Goal: Transaction & Acquisition: Purchase product/service

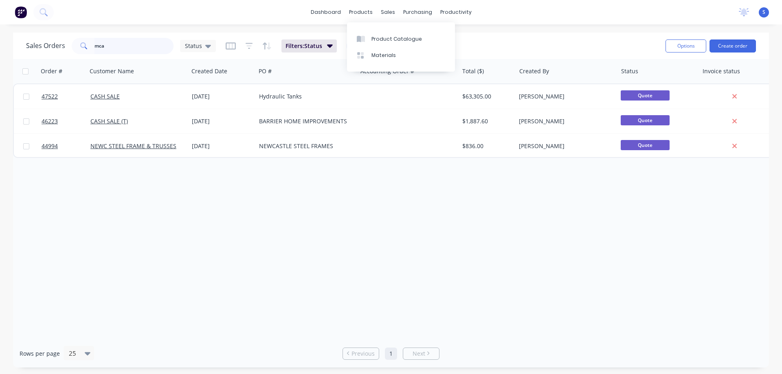
click at [120, 47] on input "mca" at bounding box center [133, 46] width 79 height 16
click at [120, 46] on input "mca" at bounding box center [133, 46] width 79 height 16
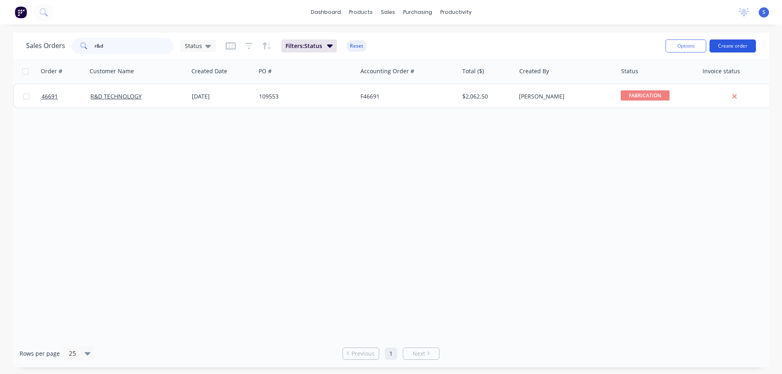
type input "r&d"
click at [733, 42] on button "Create order" at bounding box center [732, 45] width 46 height 13
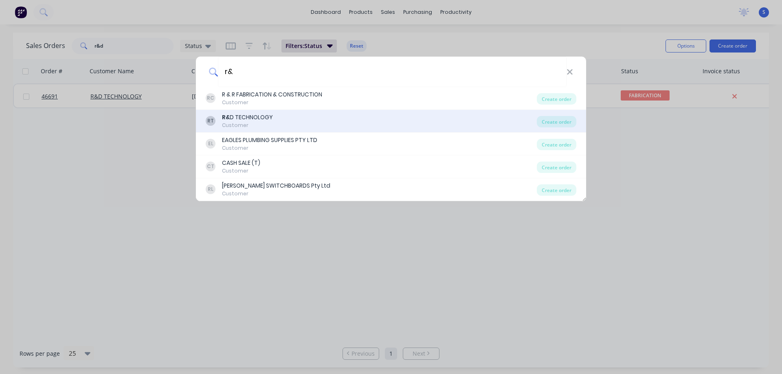
type input "r&"
click at [275, 120] on div "RT R& D TECHNOLOGY Customer" at bounding box center [371, 121] width 331 height 16
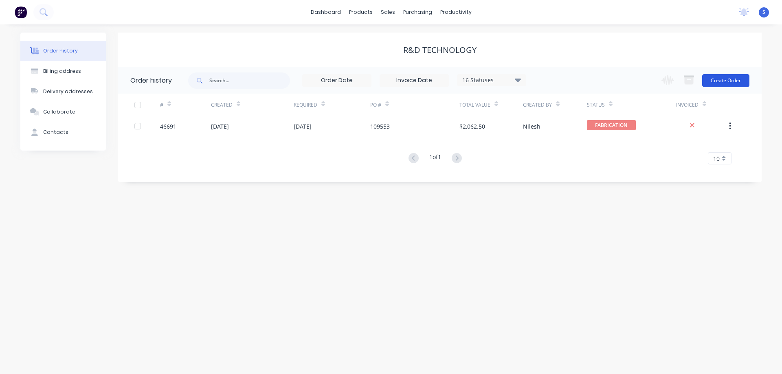
click at [720, 79] on button "Create Order" at bounding box center [725, 80] width 47 height 13
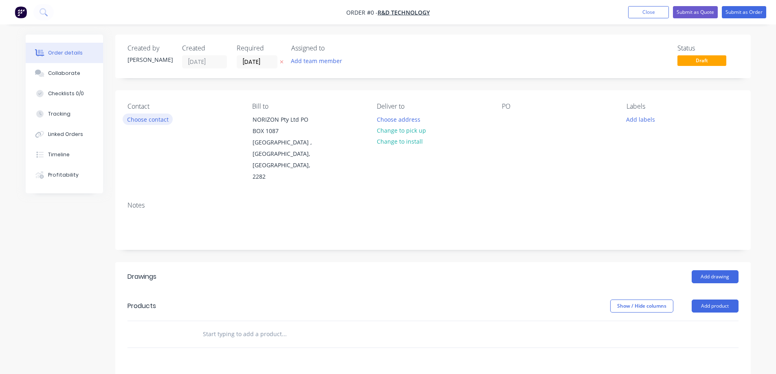
click at [143, 122] on button "Choose contact" at bounding box center [148, 119] width 50 height 11
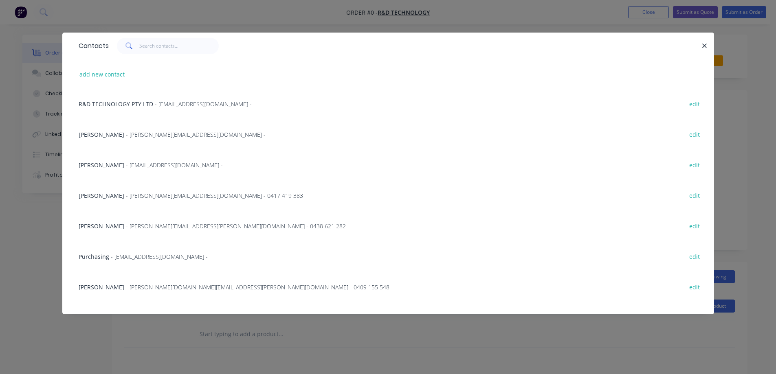
scroll to position [81, 0]
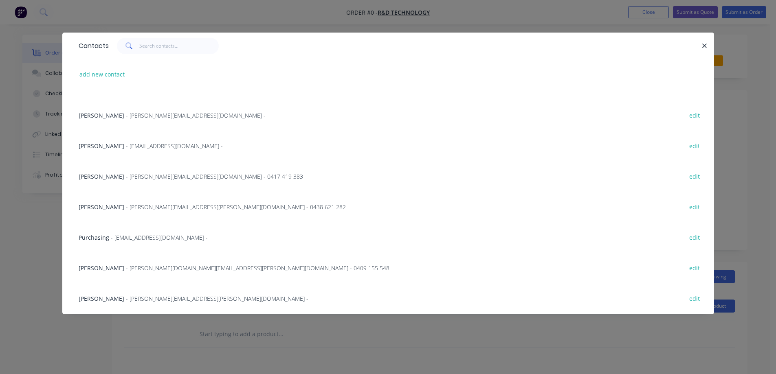
click at [136, 234] on span "- [EMAIL_ADDRESS][DOMAIN_NAME] -" at bounding box center [159, 238] width 97 height 8
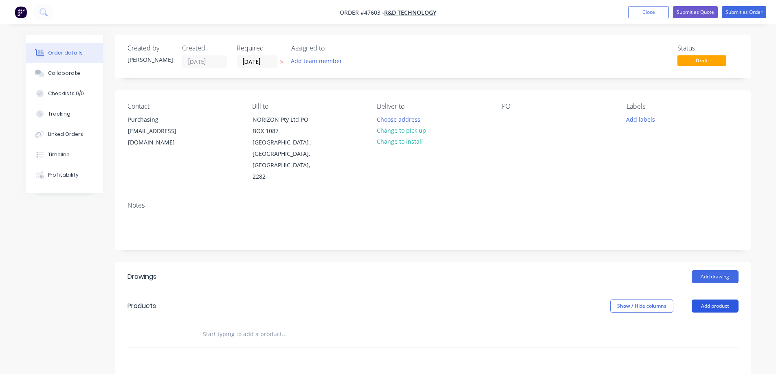
click at [728, 300] on button "Add product" at bounding box center [714, 306] width 47 height 13
click at [683, 321] on div "Product catalogue" at bounding box center [699, 327] width 63 height 12
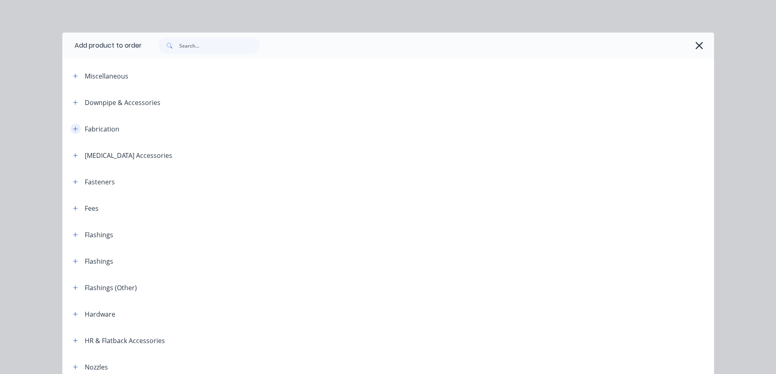
click at [73, 127] on icon "button" at bounding box center [75, 129] width 5 height 6
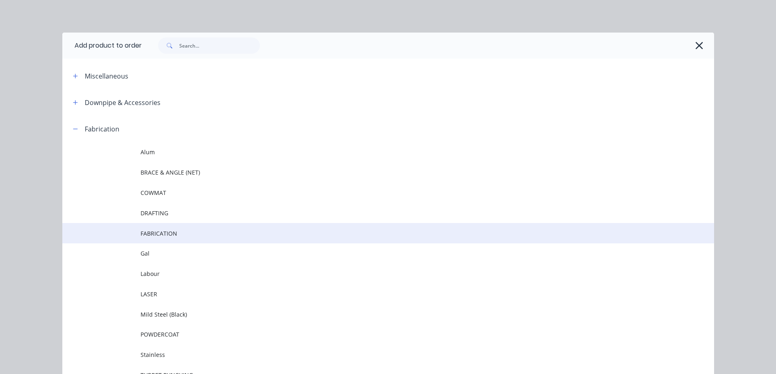
click at [165, 237] on span "FABRICATION" at bounding box center [369, 233] width 458 height 9
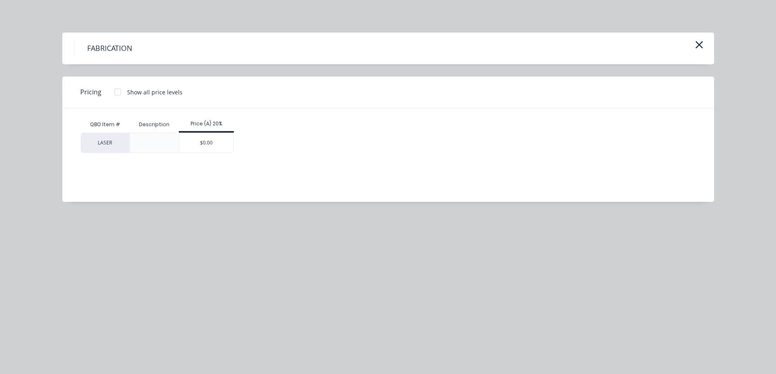
click at [706, 44] on div "FABRICATION" at bounding box center [387, 49] width 651 height 32
click at [699, 45] on icon "button" at bounding box center [698, 44] width 7 height 7
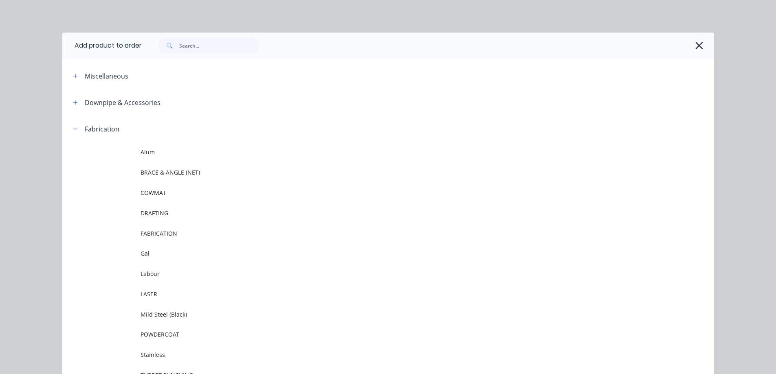
scroll to position [116, 0]
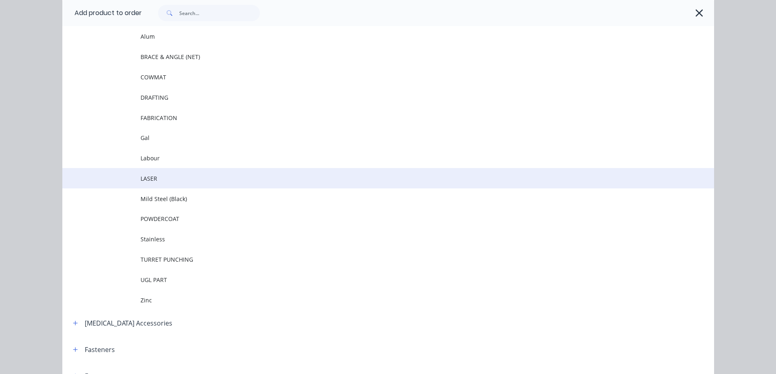
click at [156, 180] on span "LASER" at bounding box center [369, 178] width 458 height 9
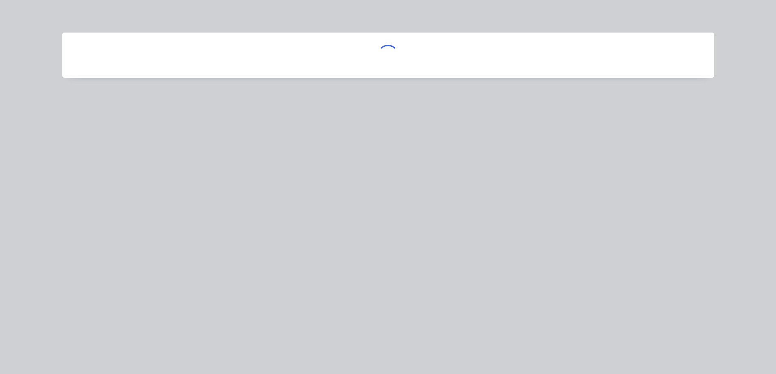
scroll to position [0, 0]
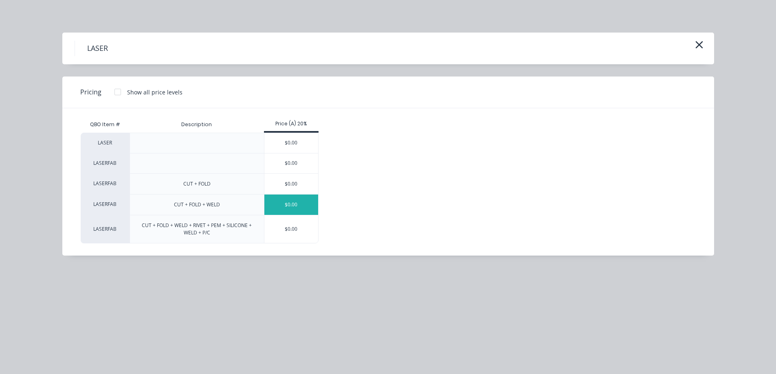
click at [289, 208] on div "$0.00" at bounding box center [291, 205] width 54 height 20
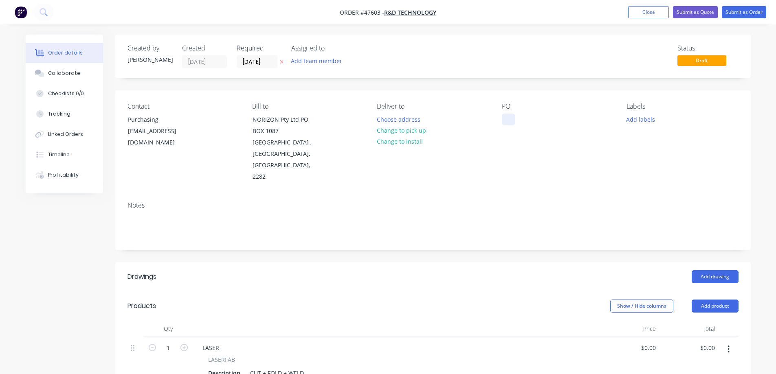
click at [511, 122] on div at bounding box center [508, 120] width 13 height 12
paste div
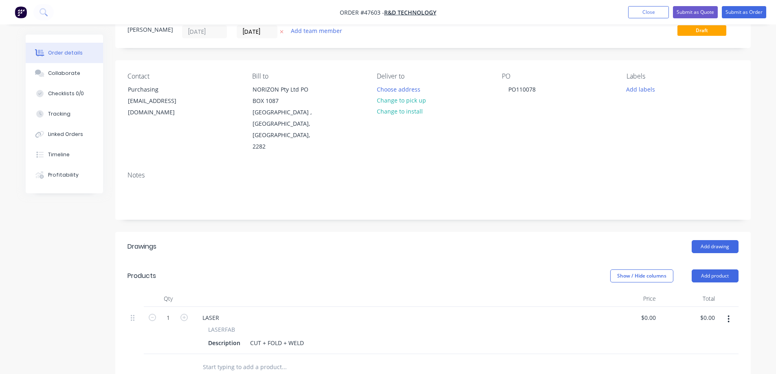
scroll to position [81, 0]
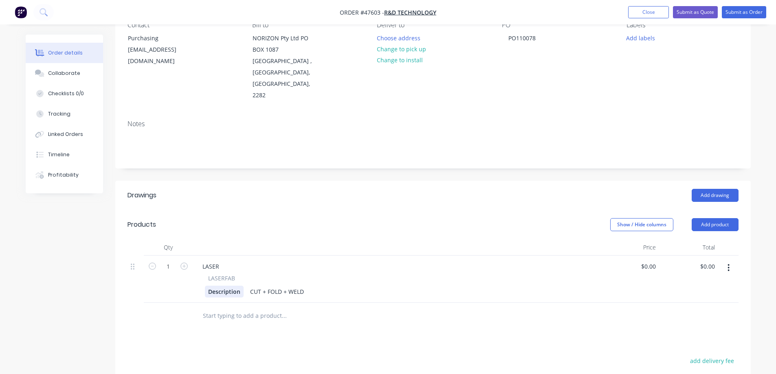
click at [217, 286] on div "Description" at bounding box center [224, 292] width 39 height 12
paste div
click at [651, 261] on input "0" at bounding box center [649, 267] width 19 height 12
click at [651, 261] on input "0" at bounding box center [653, 267] width 9 height 12
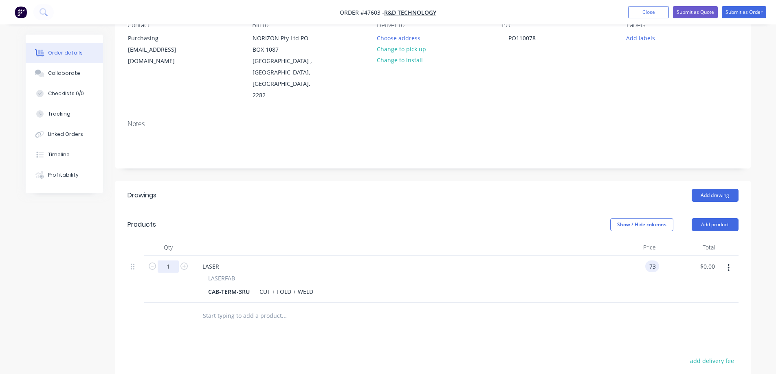
type input "$73.00"
click at [175, 261] on input "1" at bounding box center [168, 267] width 21 height 12
type input "18"
type input "$1,314.00"
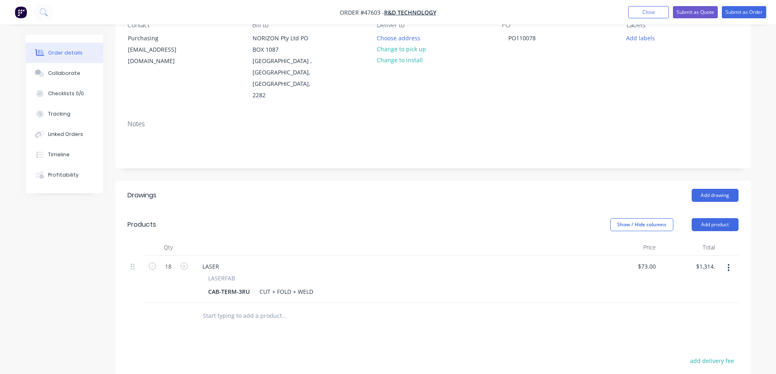
click at [45, 238] on div "Created by [PERSON_NAME] Created [DATE] Required [DATE] Assigned to Add team me…" at bounding box center [388, 236] width 725 height 566
click at [210, 261] on div "LASER" at bounding box center [211, 267] width 30 height 12
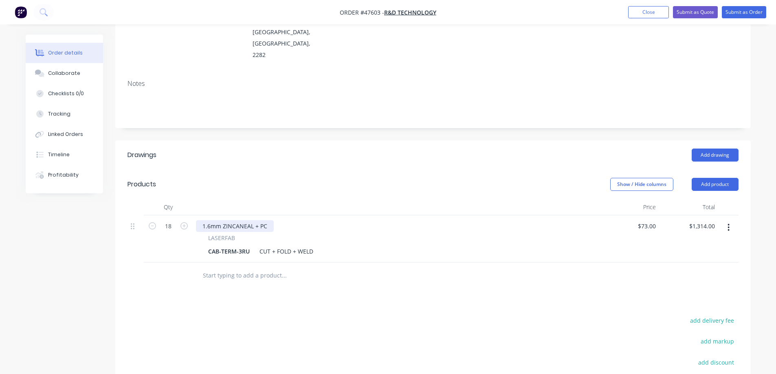
scroll to position [122, 0]
drag, startPoint x: 235, startPoint y: 242, endPoint x: 221, endPoint y: 239, distance: 14.2
click at [221, 245] on div "CAB-TERM-3RU" at bounding box center [229, 251] width 48 height 12
drag, startPoint x: 221, startPoint y: 239, endPoint x: 236, endPoint y: 243, distance: 15.4
click at [236, 245] on div "CAB-TERM-3RU" at bounding box center [229, 251] width 48 height 12
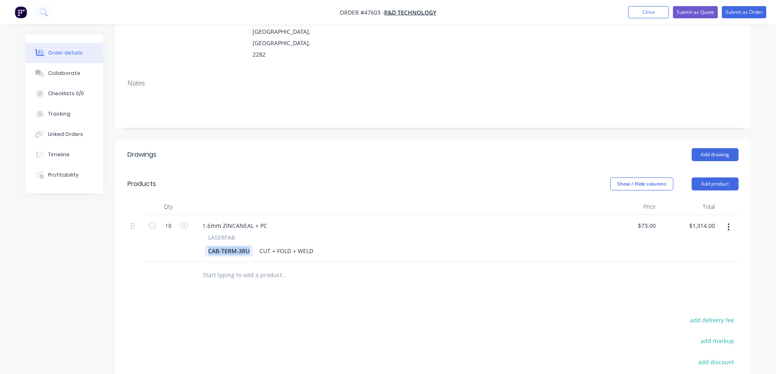
drag, startPoint x: 250, startPoint y: 240, endPoint x: 121, endPoint y: 248, distance: 129.3
click at [121, 248] on div "Qty Price Total 18 1.6mm ZINCANEAL + PC LASERFAB CAB-TERM-3RU CUT + FOLD + WELD…" at bounding box center [432, 244] width 635 height 90
copy div "CAB-TERM-3RU"
click at [263, 220] on div "1.6mm ZINCANEAL + PC" at bounding box center [235, 226] width 78 height 12
drag, startPoint x: 256, startPoint y: 217, endPoint x: 288, endPoint y: 221, distance: 32.1
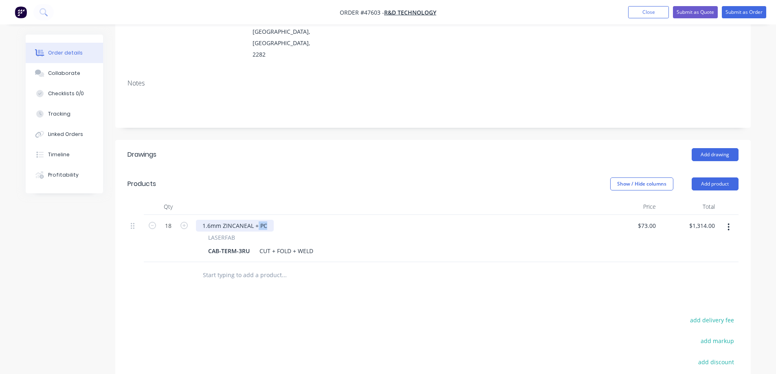
click at [288, 221] on div "1.6mm ZINCANEAL + PC LASERFAB CAB-TERM-3RU CUT + FOLD + WELD" at bounding box center [396, 238] width 407 height 47
click at [256, 220] on div "1.6mm ZINCANEAL +P/C RAL7035R" at bounding box center [249, 226] width 107 height 12
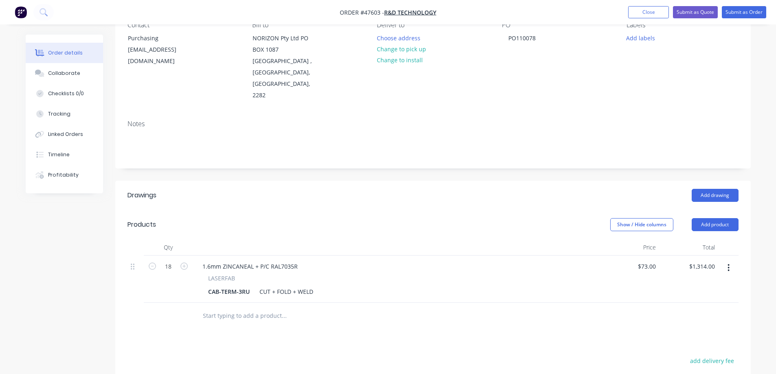
scroll to position [0, 0]
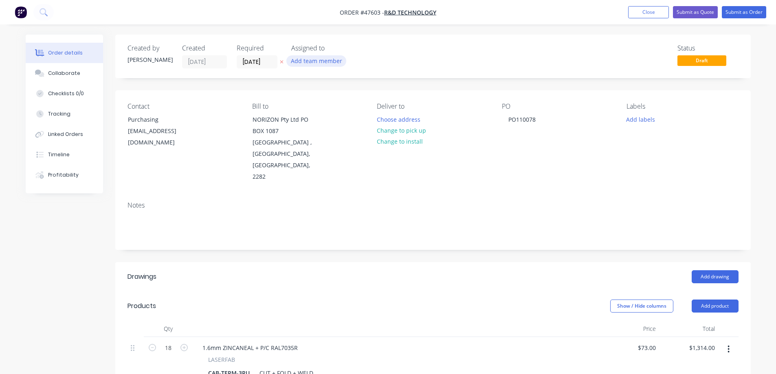
click at [315, 62] on button "Add team member" at bounding box center [316, 60] width 60 height 11
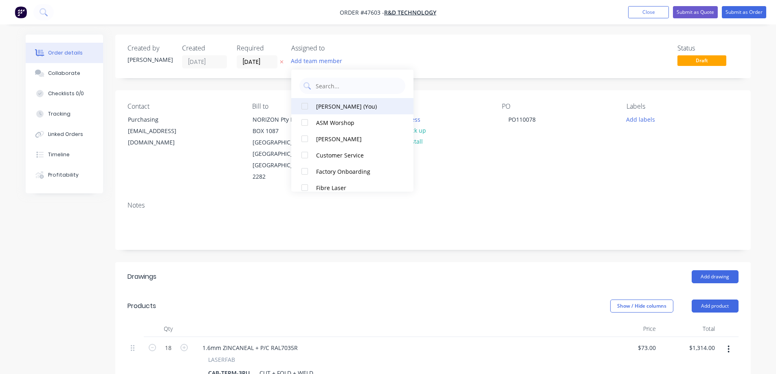
click at [322, 109] on div "[PERSON_NAME] (You)" at bounding box center [356, 106] width 81 height 9
click at [271, 59] on input "[DATE]" at bounding box center [257, 62] width 40 height 12
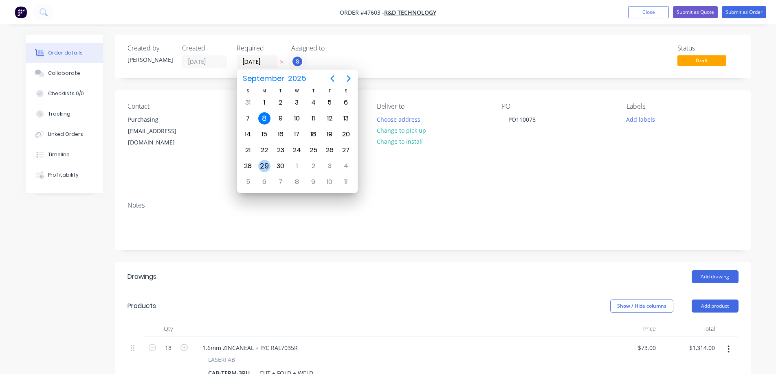
click at [265, 167] on div "29" at bounding box center [264, 166] width 12 height 12
type input "[DATE]"
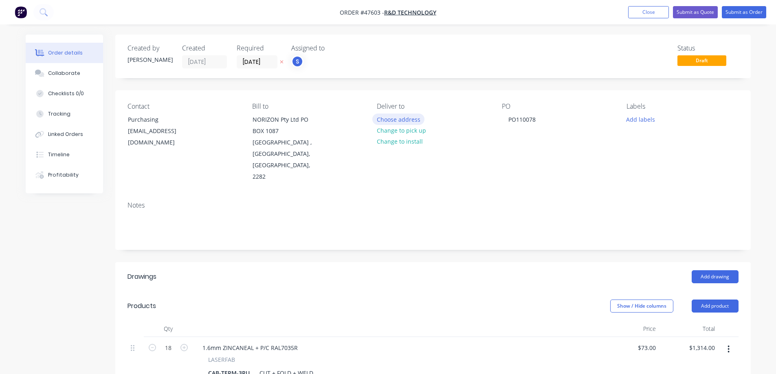
click at [406, 119] on button "Choose address" at bounding box center [398, 119] width 52 height 11
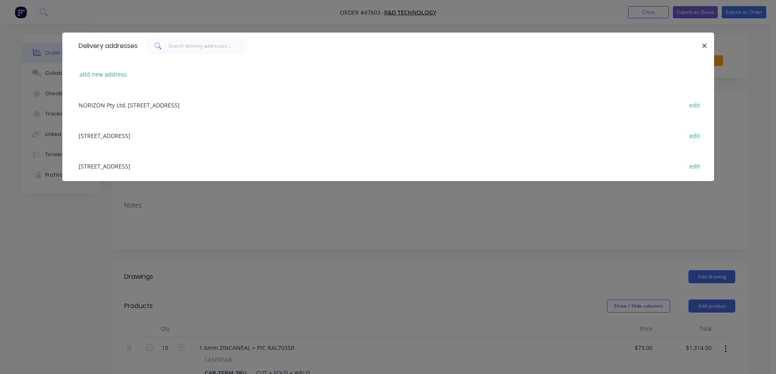
click at [161, 163] on div "[STREET_ADDRESS] edit" at bounding box center [388, 166] width 627 height 31
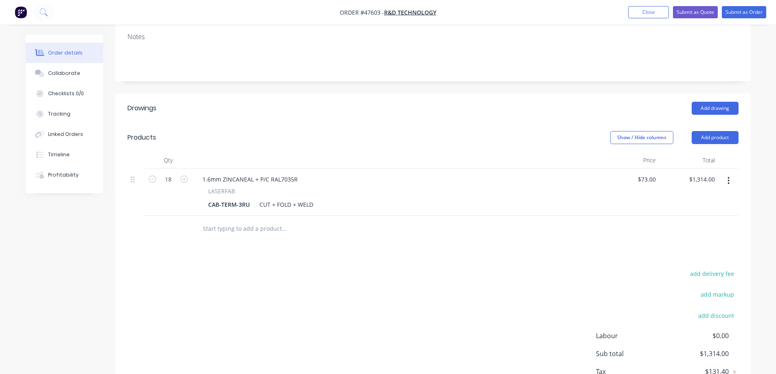
scroll to position [215, 0]
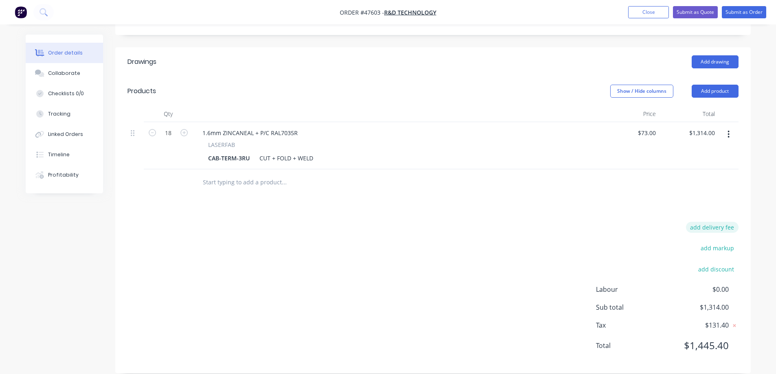
click at [715, 222] on button "add delivery fee" at bounding box center [712, 227] width 53 height 11
type input "30"
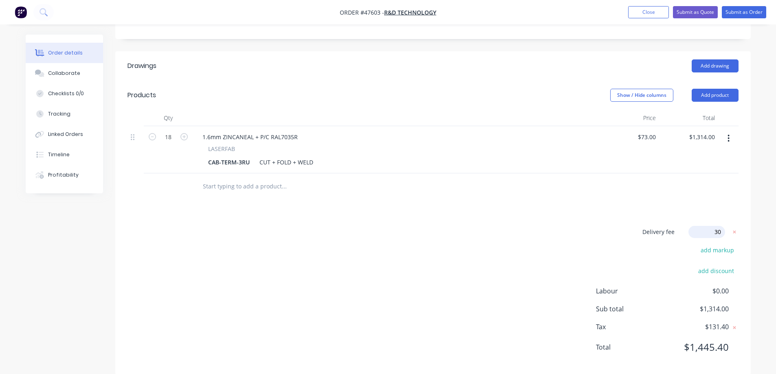
click at [631, 180] on div at bounding box center [432, 186] width 611 height 26
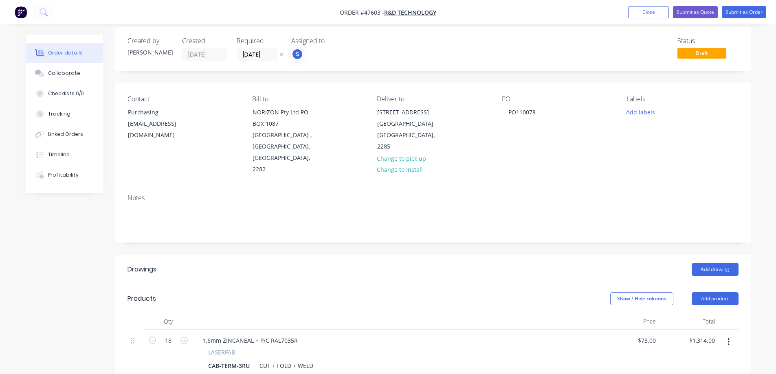
scroll to position [0, 0]
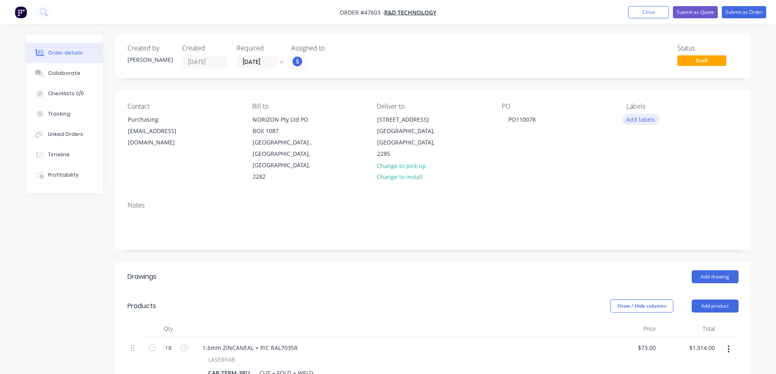
click at [640, 118] on button "Add labels" at bounding box center [640, 119] width 37 height 11
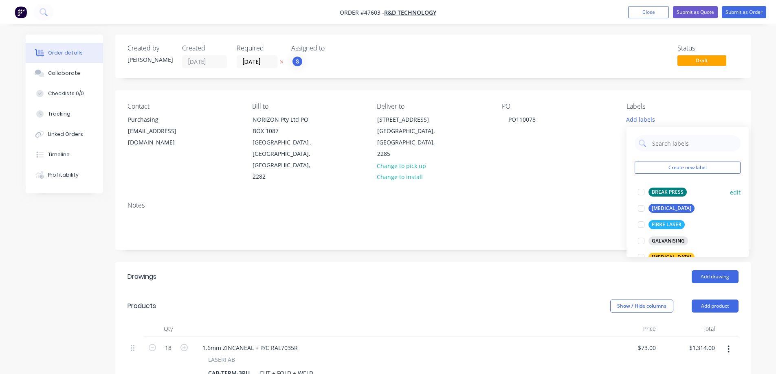
click at [642, 192] on div at bounding box center [641, 192] width 16 height 16
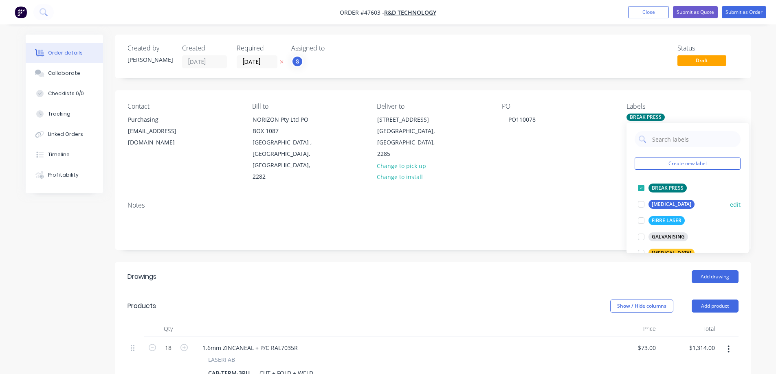
click at [644, 206] on div at bounding box center [641, 204] width 16 height 16
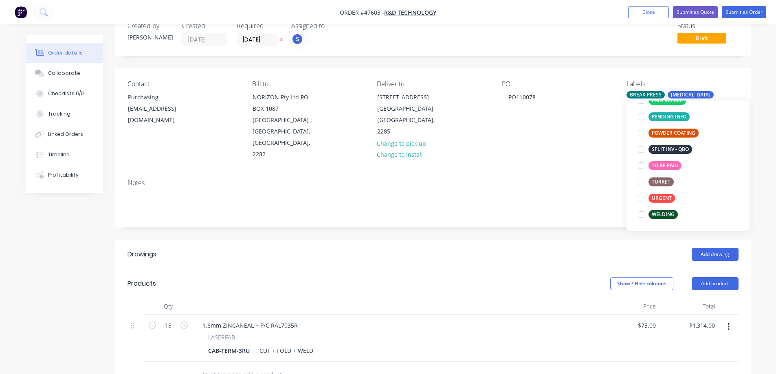
scroll to position [41, 0]
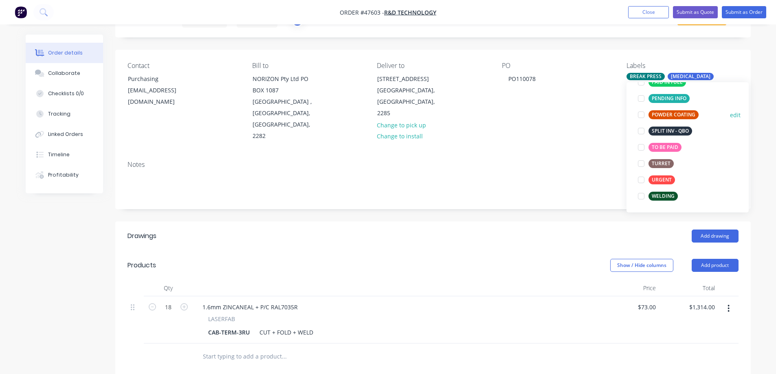
click at [641, 115] on div at bounding box center [641, 115] width 16 height 16
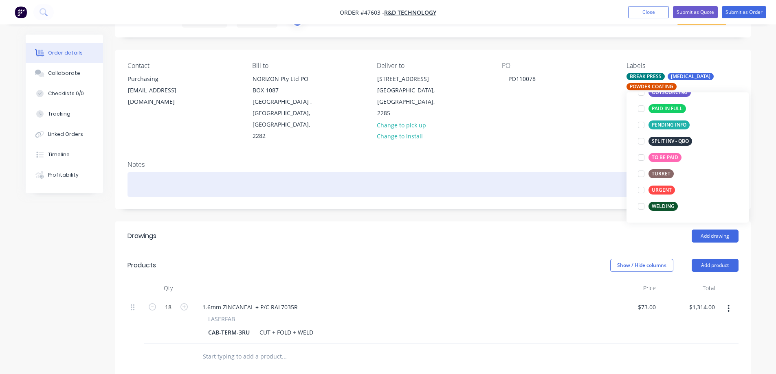
scroll to position [65, 0]
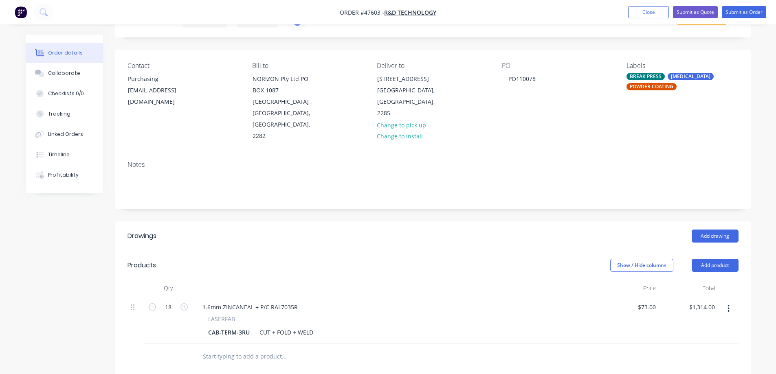
click at [575, 230] on div "Add drawing" at bounding box center [497, 236] width 481 height 13
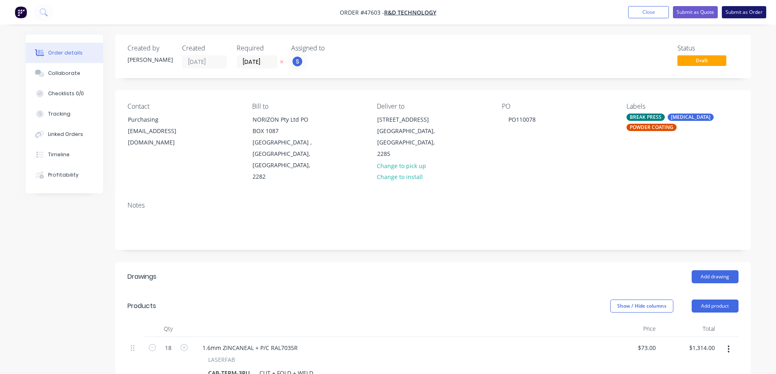
click at [732, 14] on button "Submit as Order" at bounding box center [743, 12] width 44 height 12
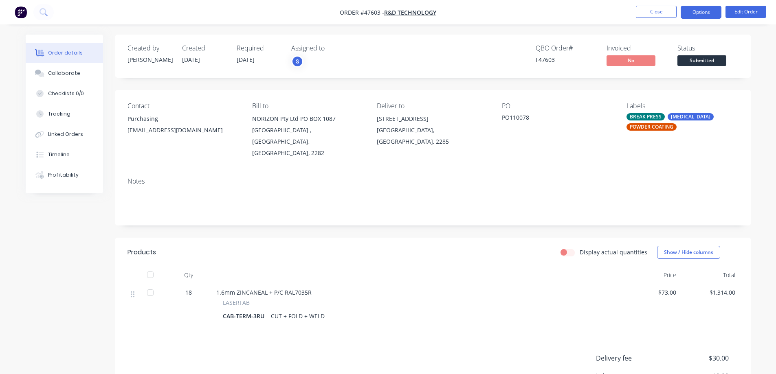
click at [708, 13] on button "Options" at bounding box center [700, 12] width 41 height 13
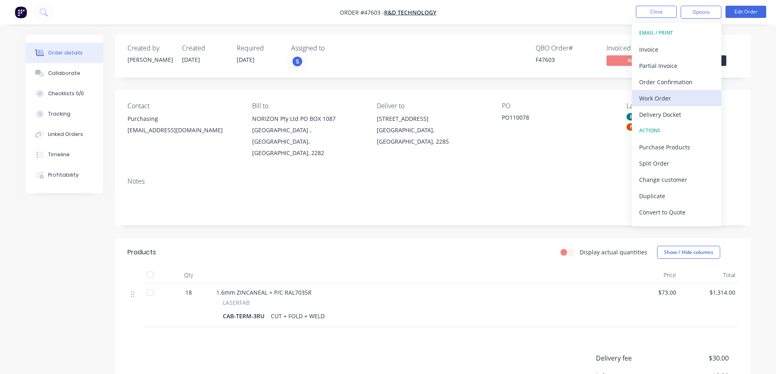
click at [653, 100] on div "Work Order" at bounding box center [676, 98] width 75 height 12
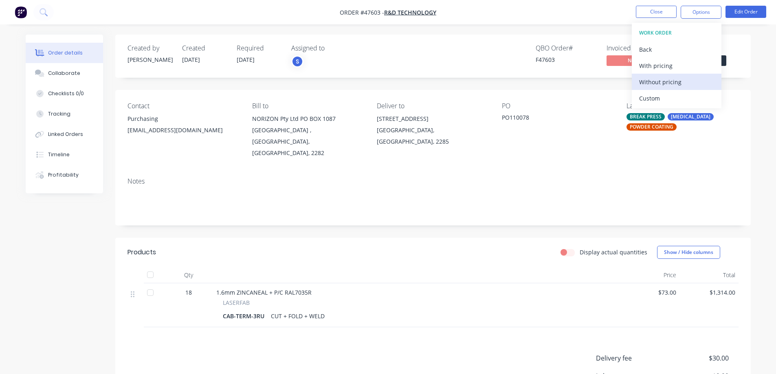
click at [658, 77] on div "Without pricing" at bounding box center [676, 82] width 75 height 12
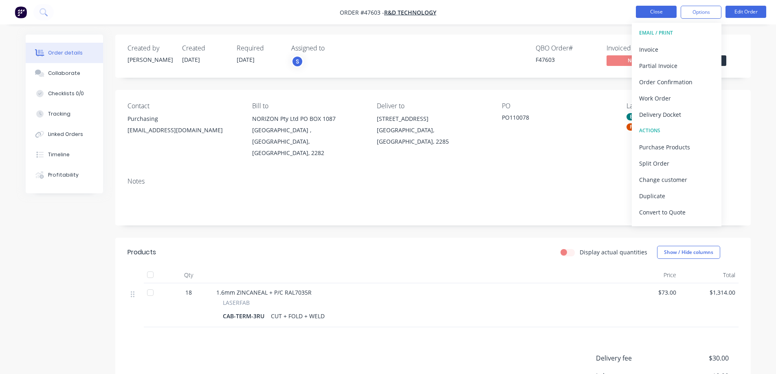
click at [657, 11] on button "Close" at bounding box center [656, 12] width 41 height 12
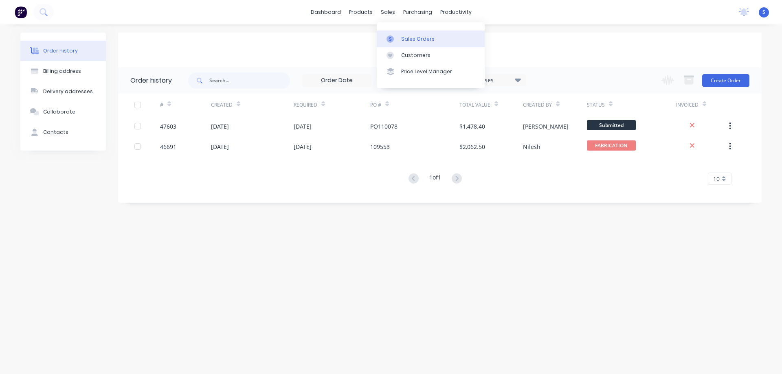
click at [422, 41] on div "Sales Orders" at bounding box center [417, 38] width 33 height 7
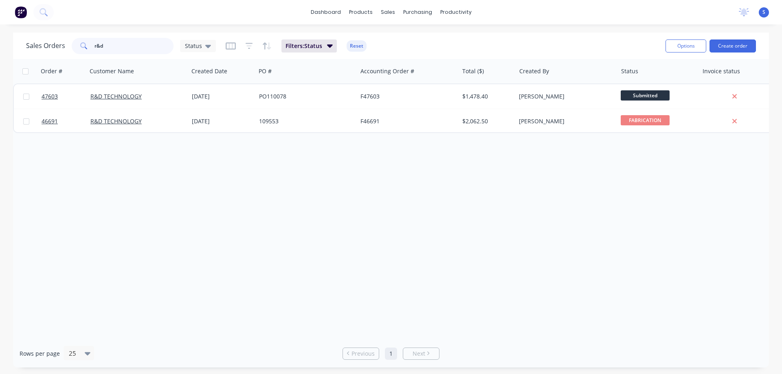
click at [130, 44] on input "r&d" at bounding box center [133, 46] width 79 height 16
click at [127, 44] on input "r&d" at bounding box center [133, 46] width 79 height 16
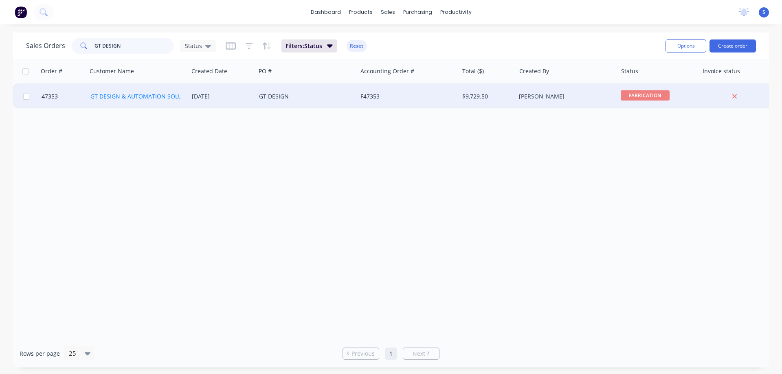
type input "GT DESIGN"
click at [155, 100] on link "GT DESIGN & AUTOMATION SOLUTIONS" at bounding box center [144, 96] width 109 height 8
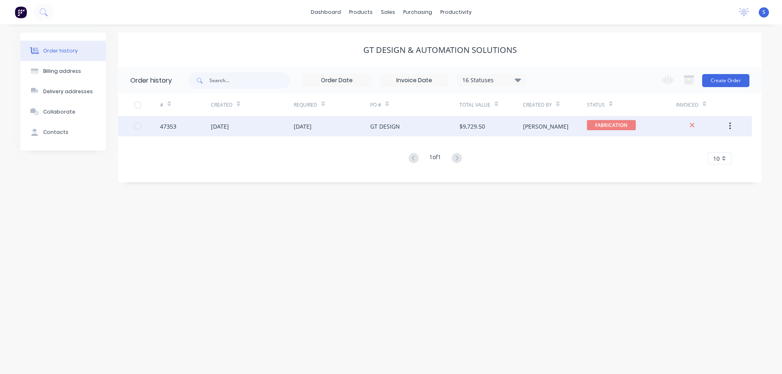
click at [647, 127] on div "FABRICATION" at bounding box center [631, 126] width 89 height 20
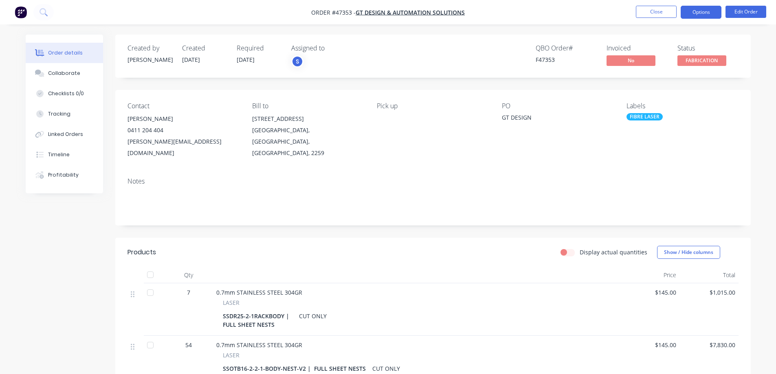
click at [710, 8] on button "Options" at bounding box center [700, 12] width 41 height 13
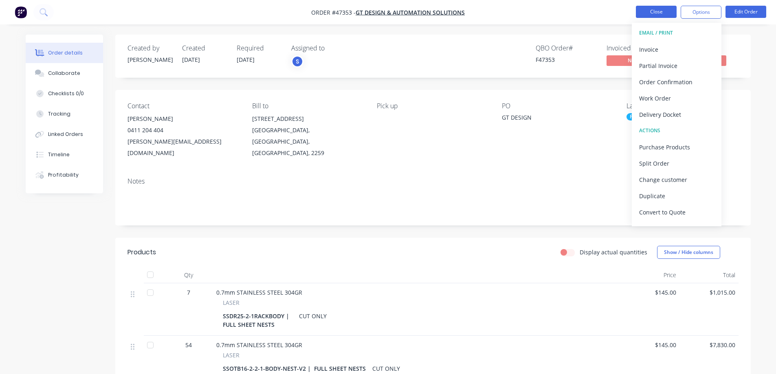
click at [653, 12] on button "Close" at bounding box center [656, 12] width 41 height 12
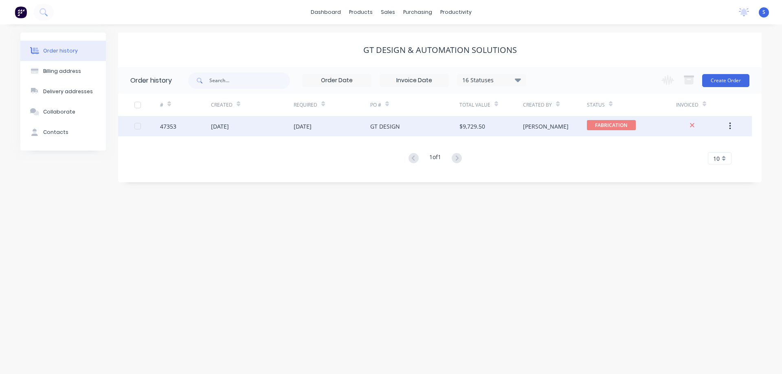
click at [386, 131] on div "GT DESIGN" at bounding box center [414, 126] width 89 height 20
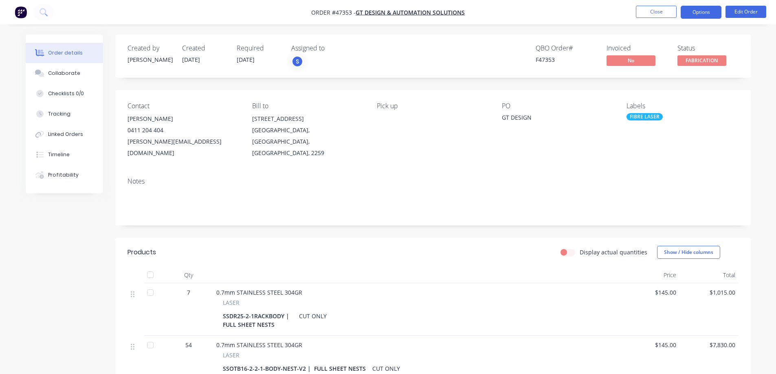
click at [703, 11] on button "Options" at bounding box center [700, 12] width 41 height 13
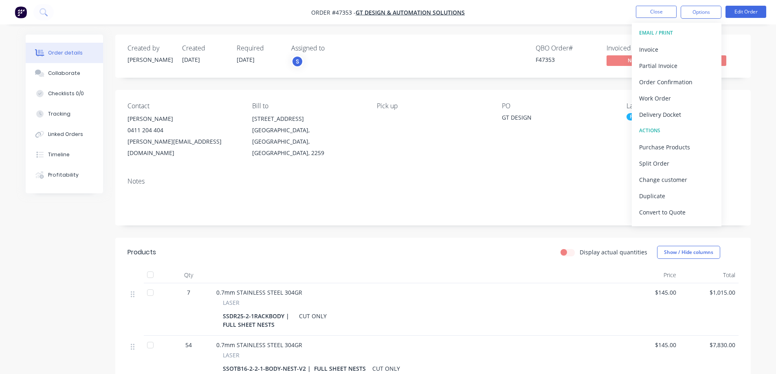
click at [85, 239] on div "Created by [PERSON_NAME] Created [DATE] Required [DATE] Assigned to S QBO Order…" at bounding box center [388, 271] width 725 height 472
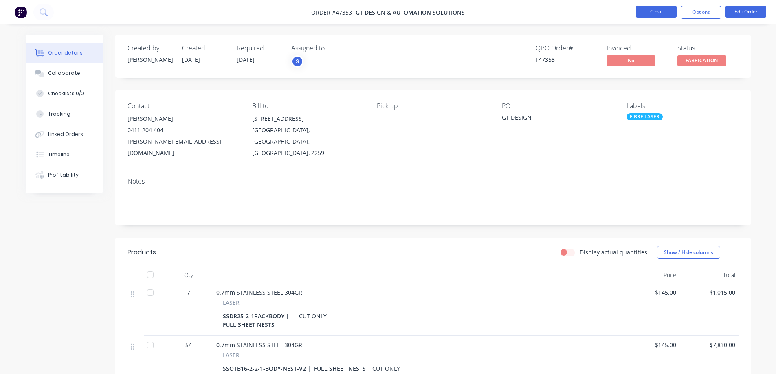
click at [657, 11] on button "Close" at bounding box center [656, 12] width 41 height 12
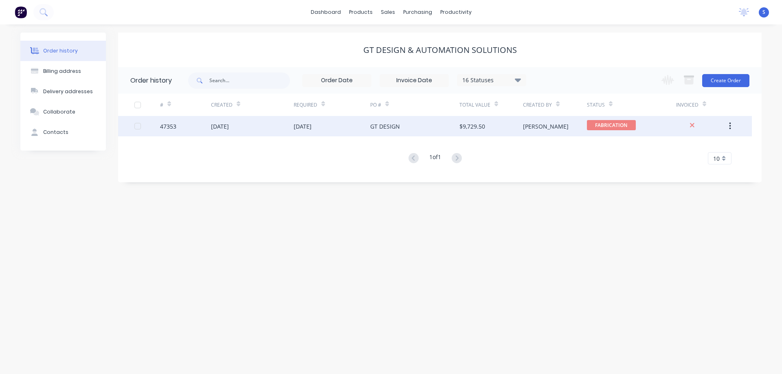
click at [460, 129] on div "$9,729.50" at bounding box center [472, 126] width 26 height 9
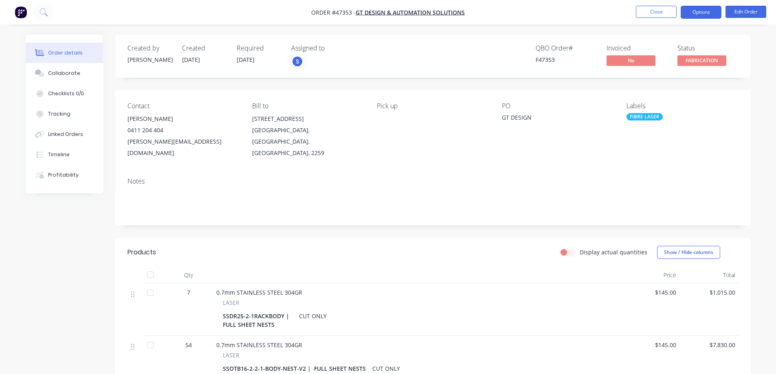
click at [710, 9] on button "Options" at bounding box center [700, 12] width 41 height 13
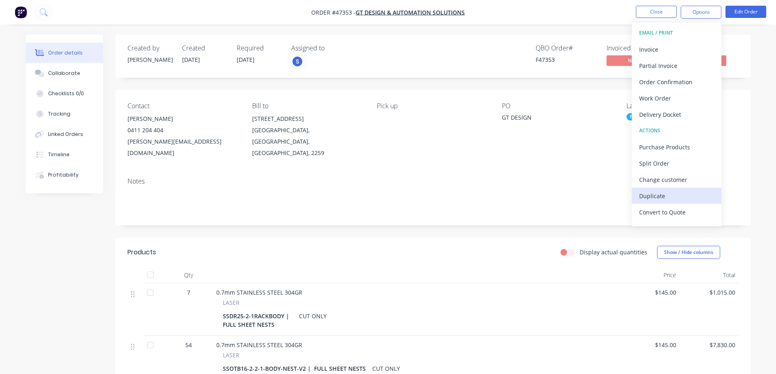
click at [660, 193] on div "Duplicate" at bounding box center [676, 196] width 75 height 12
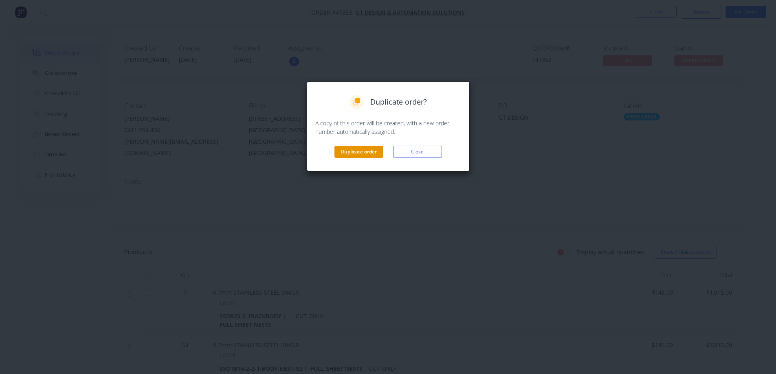
click at [359, 154] on button "Duplicate order" at bounding box center [358, 152] width 49 height 12
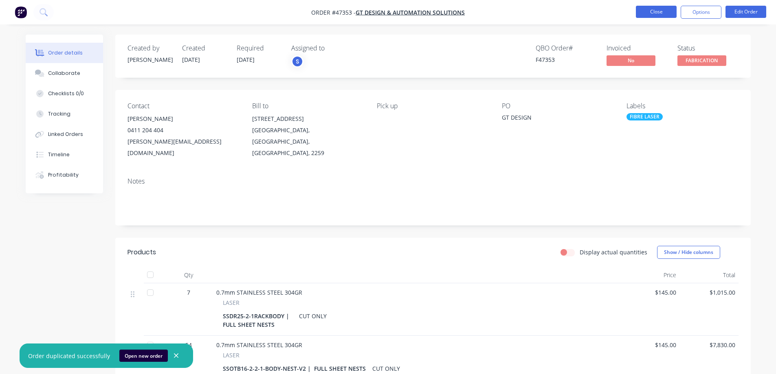
click at [661, 11] on button "Close" at bounding box center [656, 12] width 41 height 12
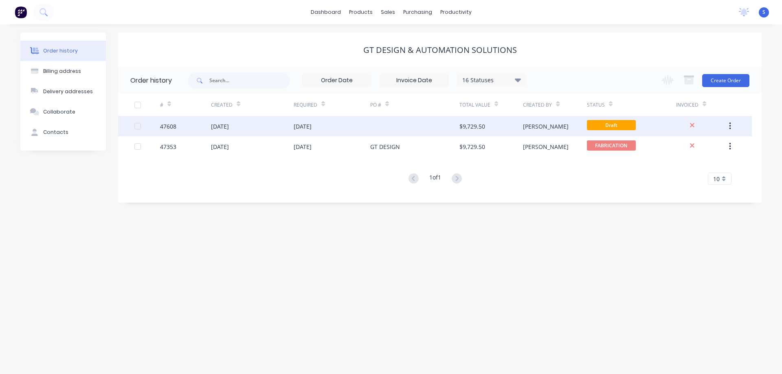
click at [447, 125] on div at bounding box center [414, 126] width 89 height 20
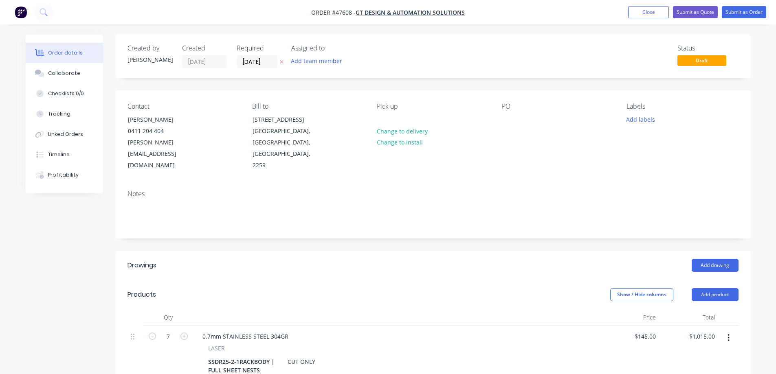
scroll to position [163, 0]
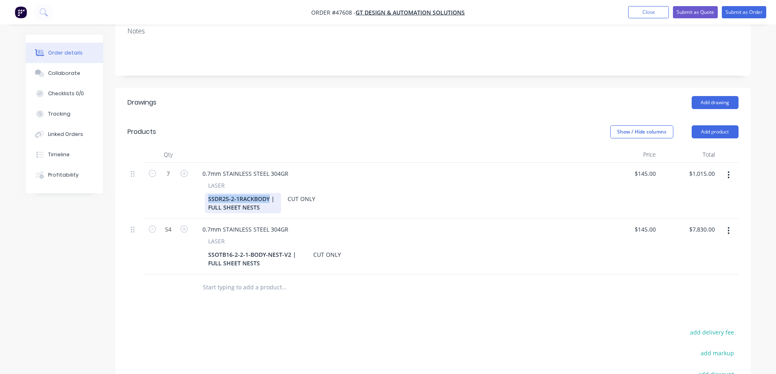
drag, startPoint x: 267, startPoint y: 177, endPoint x: 190, endPoint y: 177, distance: 77.4
click at [190, 177] on div "7 0.7mm STAINLESS STEEL 304GR LASER SSDR25-2-1RACKBODY | FULL SHEET NESTS CUT O…" at bounding box center [432, 191] width 611 height 56
paste div
click at [79, 292] on div "Created by [PERSON_NAME] Created [DATE] Required [DATE] Assigned to Add team me…" at bounding box center [388, 181] width 725 height 619
click at [170, 168] on input "7" at bounding box center [168, 174] width 21 height 12
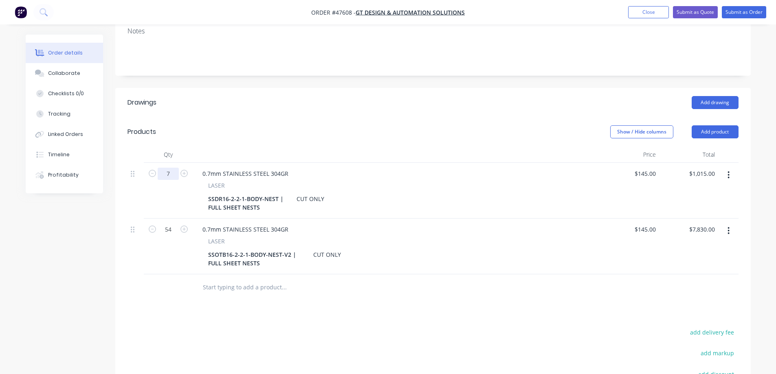
click at [170, 168] on input "7" at bounding box center [168, 174] width 21 height 12
type input "10"
type input "$1,450.00"
click at [173, 224] on input "54" at bounding box center [168, 230] width 21 height 12
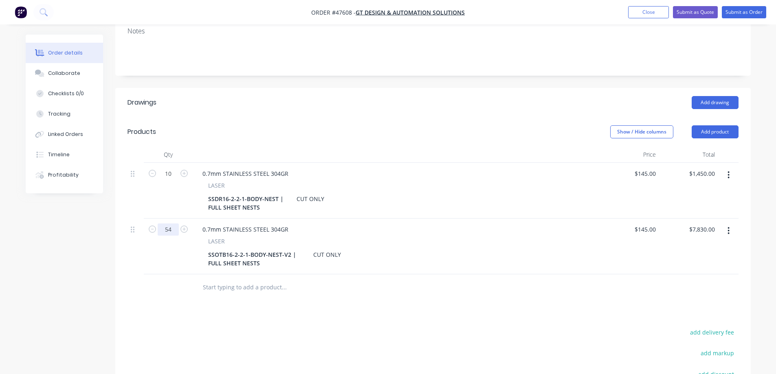
click at [173, 224] on input "54" at bounding box center [168, 230] width 21 height 12
type input "10"
type input "$1,450.00"
click at [129, 296] on div "Drawings Add drawing Products Show / Hide columns Add product Qty Price Total 1…" at bounding box center [432, 283] width 635 height 390
click at [646, 168] on input "145" at bounding box center [645, 174] width 25 height 12
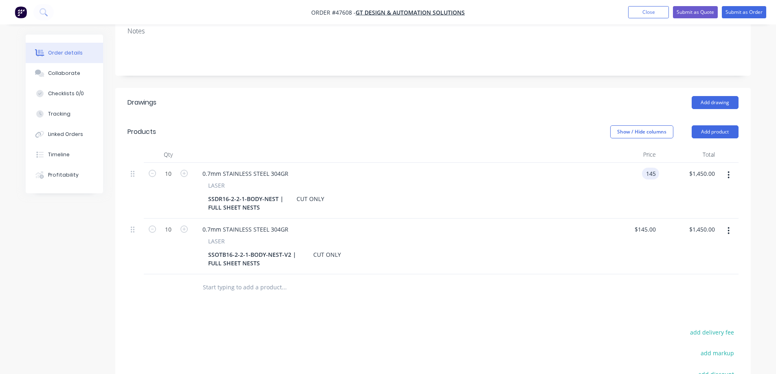
click at [646, 168] on input "145" at bounding box center [652, 174] width 14 height 12
type input "$162.00"
type input "$1,620.00"
click at [647, 224] on input "145" at bounding box center [645, 230] width 25 height 12
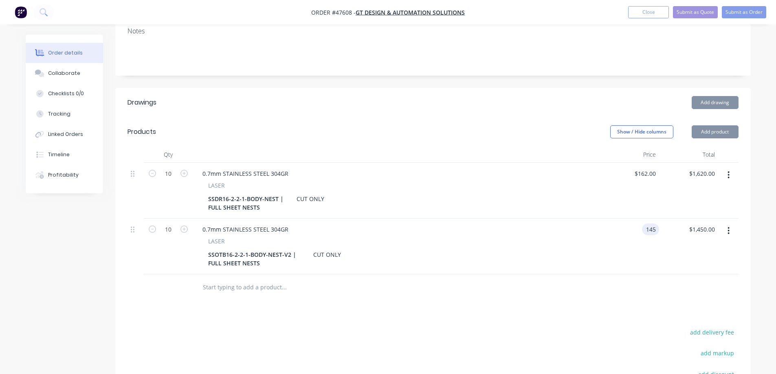
click at [647, 224] on input "145" at bounding box center [652, 230] width 14 height 12
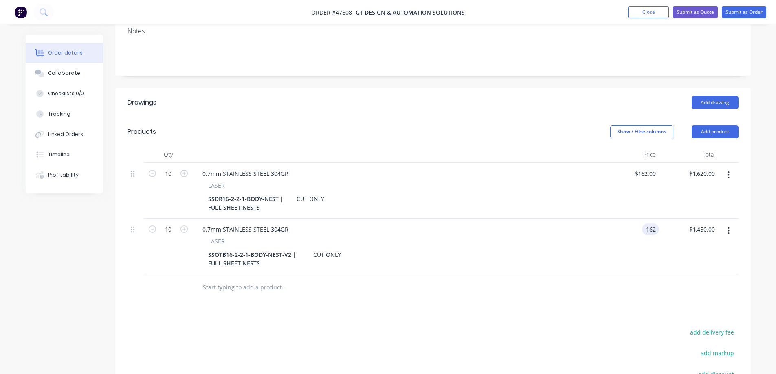
type input "$162.00"
type input "$1,620.00"
click at [479, 279] on div "Drawings Add drawing Products Show / Hide columns Add product Qty Price Total 1…" at bounding box center [432, 283] width 635 height 390
click at [411, 125] on div "Show / Hide columns Add product" at bounding box center [497, 131] width 481 height 13
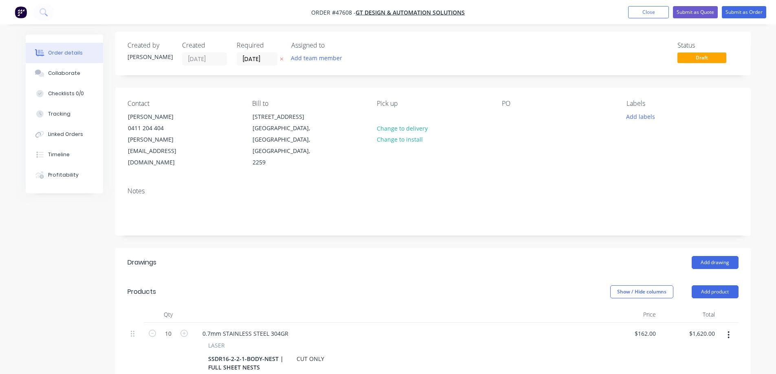
scroll to position [0, 0]
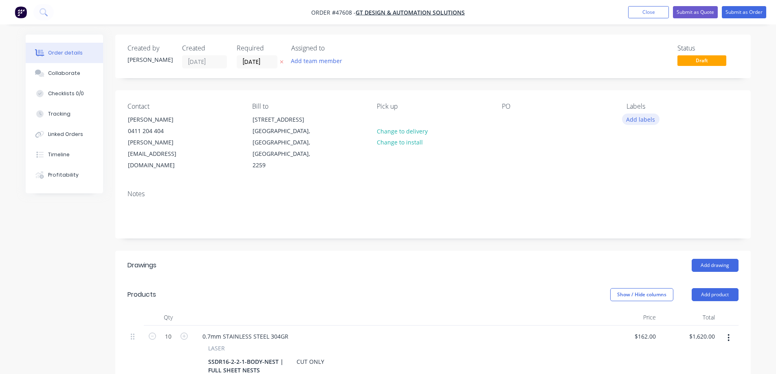
click at [647, 120] on button "Add labels" at bounding box center [640, 119] width 37 height 11
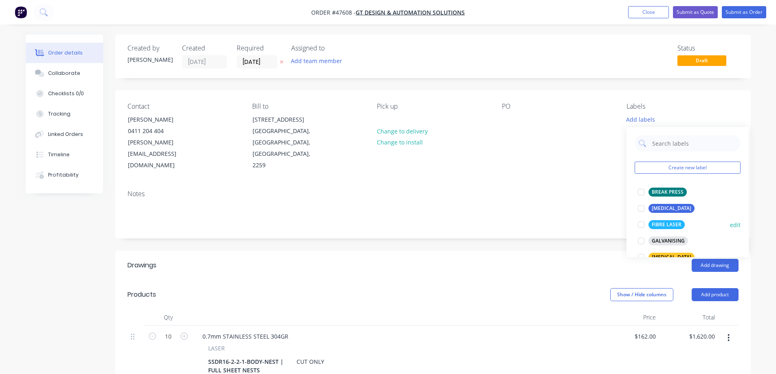
click at [640, 226] on div at bounding box center [641, 225] width 16 height 16
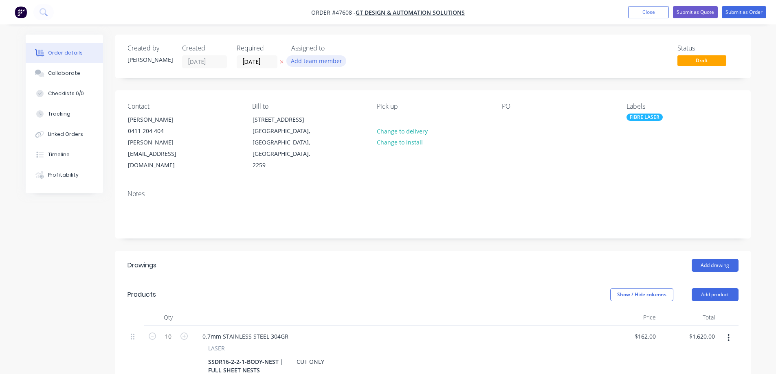
click at [309, 58] on button "Add team member" at bounding box center [316, 60] width 60 height 11
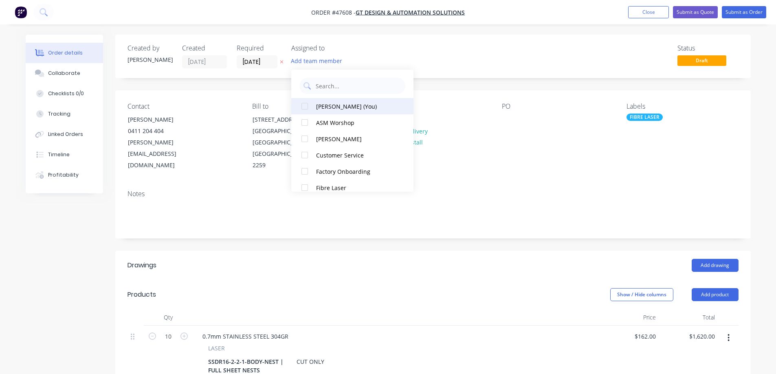
click at [304, 103] on div at bounding box center [304, 106] width 16 height 16
click at [275, 64] on input "[DATE]" at bounding box center [257, 62] width 40 height 12
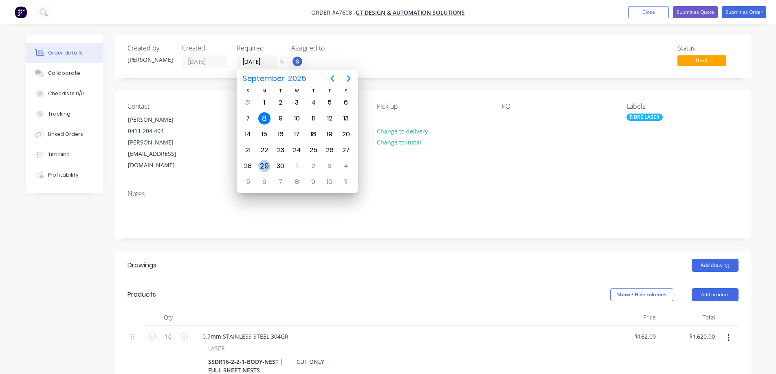
click at [263, 166] on div "29" at bounding box center [264, 166] width 12 height 12
type input "[DATE]"
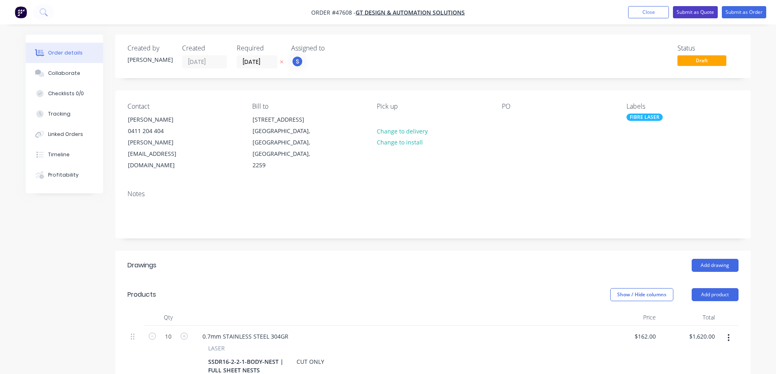
click at [693, 14] on button "Submit as Quote" at bounding box center [695, 12] width 45 height 12
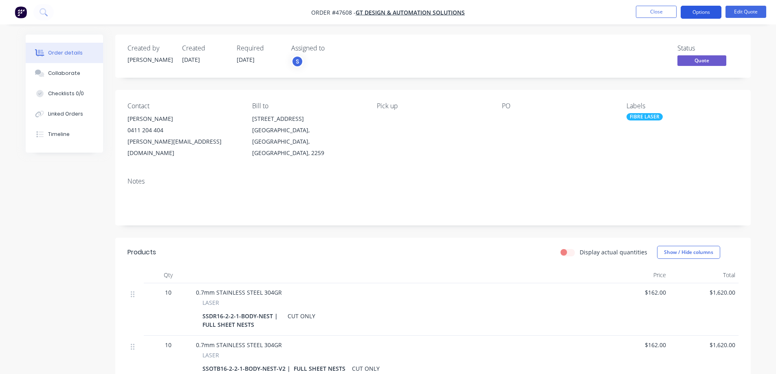
click at [703, 16] on button "Options" at bounding box center [700, 12] width 41 height 13
click at [744, 11] on button "Edit Quote" at bounding box center [745, 12] width 41 height 12
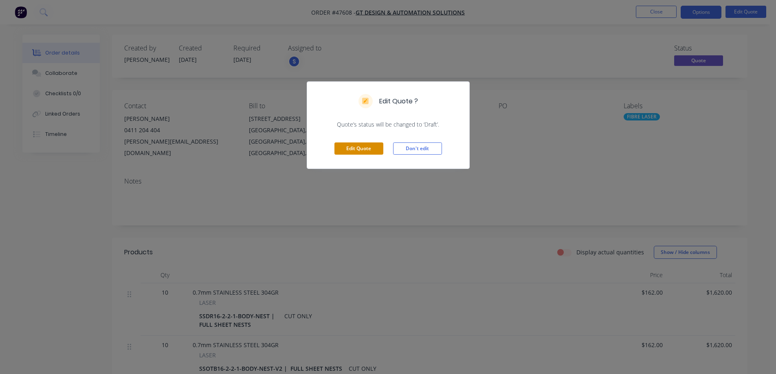
click at [369, 147] on button "Edit Quote" at bounding box center [358, 148] width 49 height 12
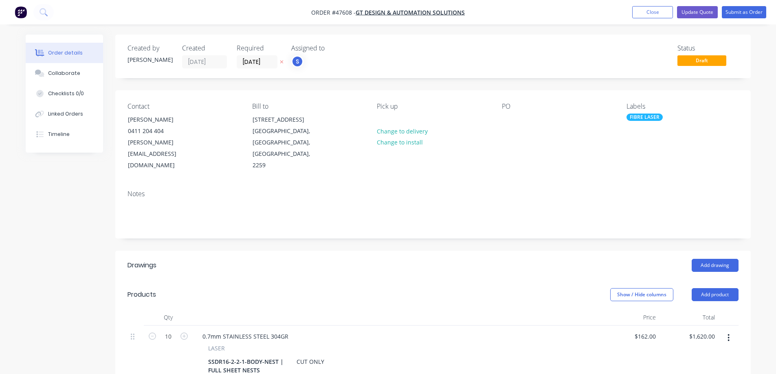
click at [280, 61] on icon at bounding box center [282, 61] width 4 height 5
click at [687, 11] on button "Update Quote" at bounding box center [697, 12] width 41 height 12
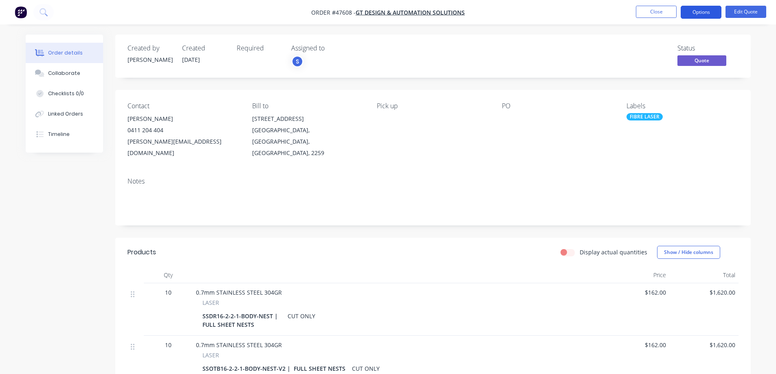
click at [697, 10] on button "Options" at bounding box center [700, 12] width 41 height 13
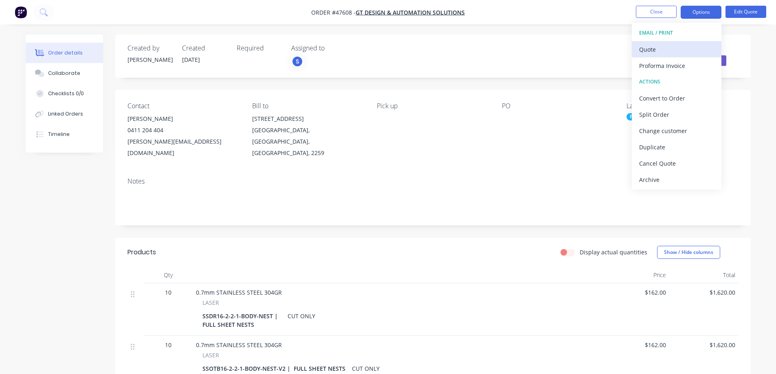
click at [663, 46] on div "Quote" at bounding box center [676, 50] width 75 height 12
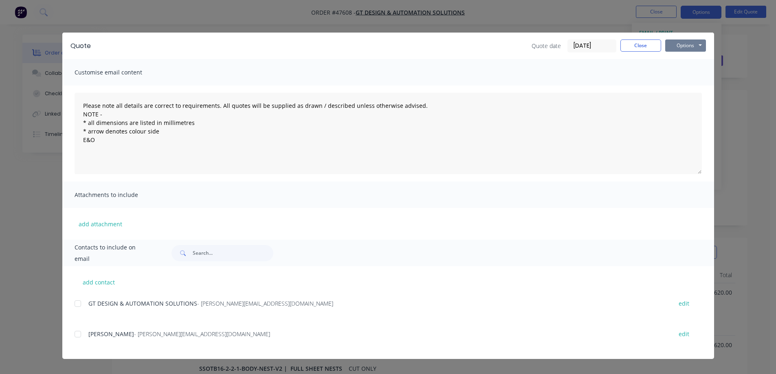
click at [691, 41] on button "Options" at bounding box center [685, 45] width 41 height 12
click at [686, 73] on button "Print" at bounding box center [691, 73] width 52 height 13
click at [645, 45] on button "Close" at bounding box center [640, 45] width 41 height 12
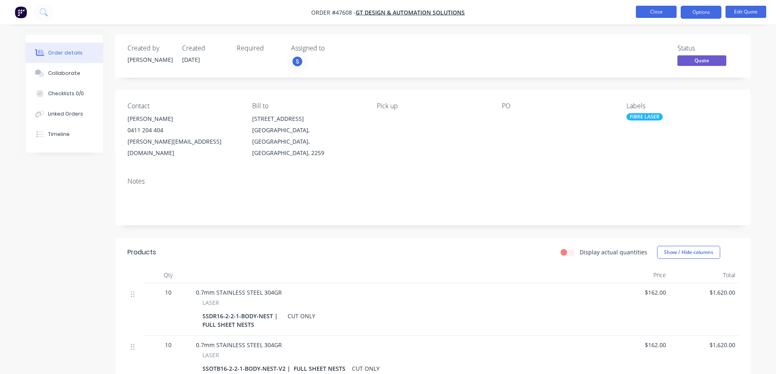
click at [645, 11] on button "Close" at bounding box center [656, 12] width 41 height 12
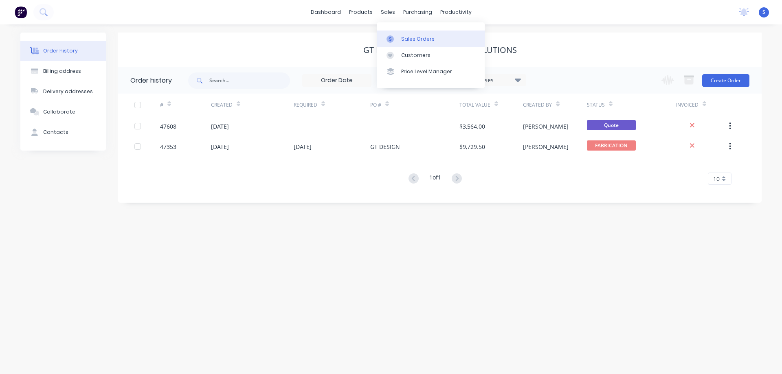
click at [414, 37] on div "Sales Orders" at bounding box center [417, 38] width 33 height 7
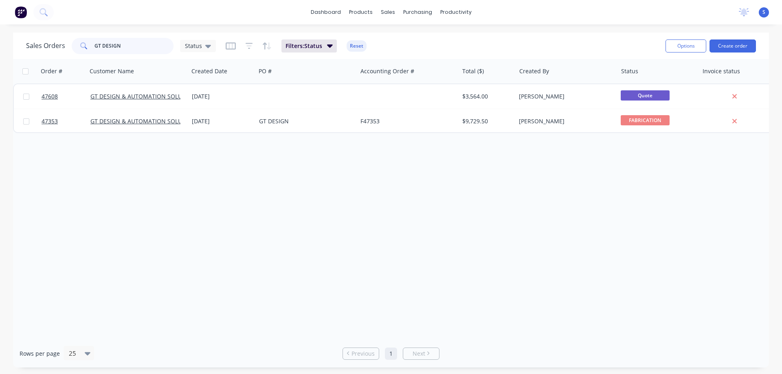
click at [141, 44] on input "GT DESIGN" at bounding box center [133, 46] width 79 height 16
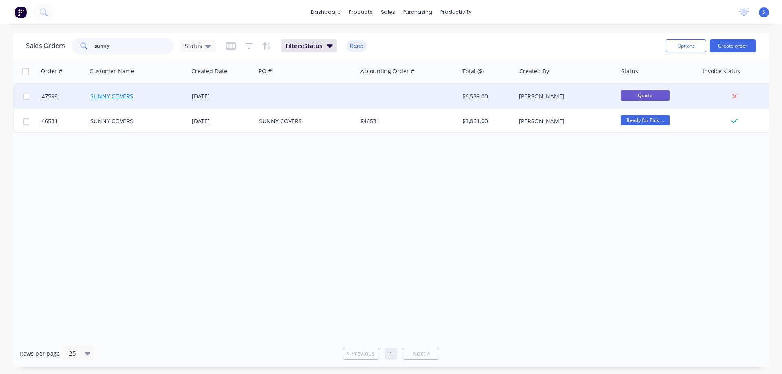
type input "sunny"
click at [107, 99] on link "SUNNY COVERS" at bounding box center [111, 96] width 43 height 8
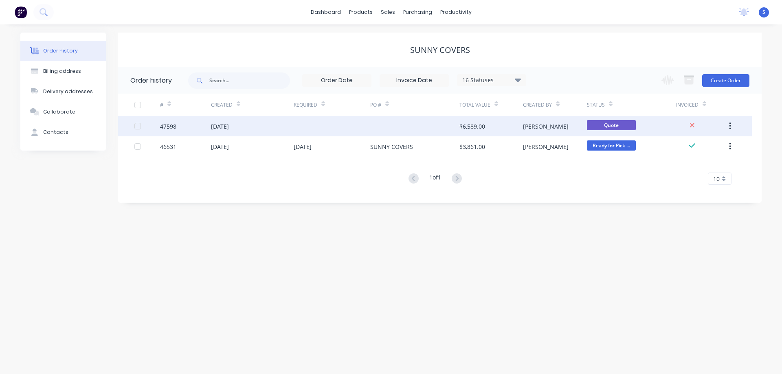
click at [380, 123] on div at bounding box center [414, 126] width 89 height 20
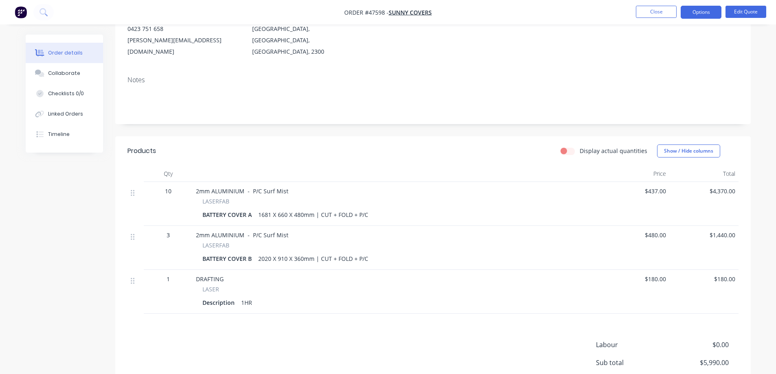
scroll to position [81, 0]
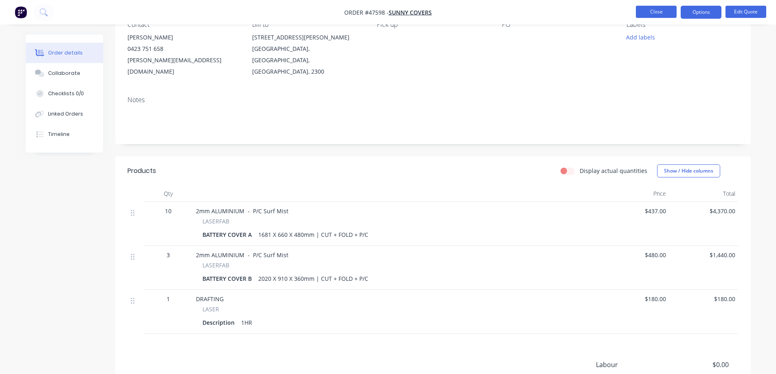
click at [647, 10] on button "Close" at bounding box center [656, 12] width 41 height 12
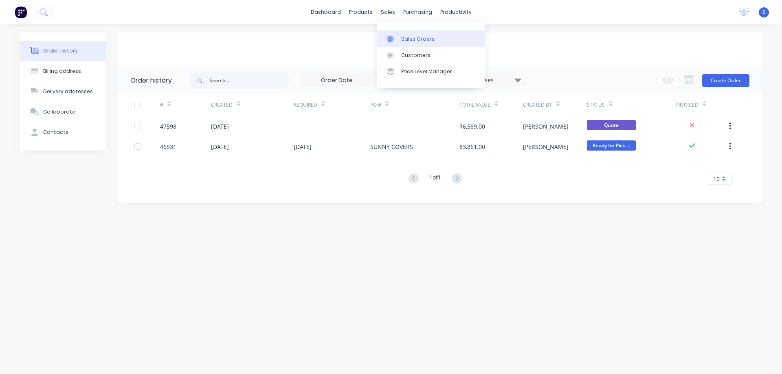
click at [414, 41] on div "Sales Orders" at bounding box center [417, 38] width 33 height 7
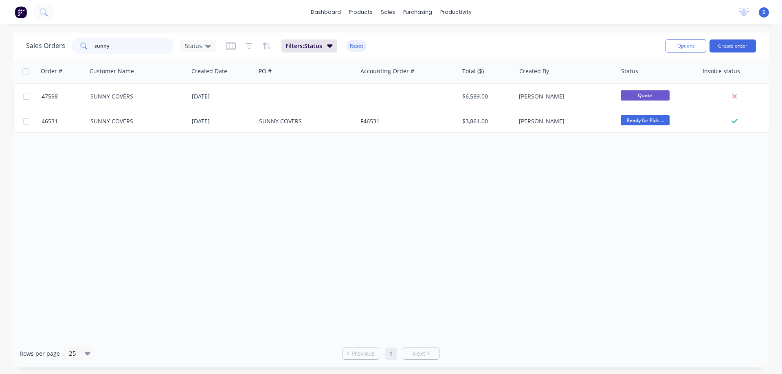
click at [124, 41] on input "sunny" at bounding box center [133, 46] width 79 height 16
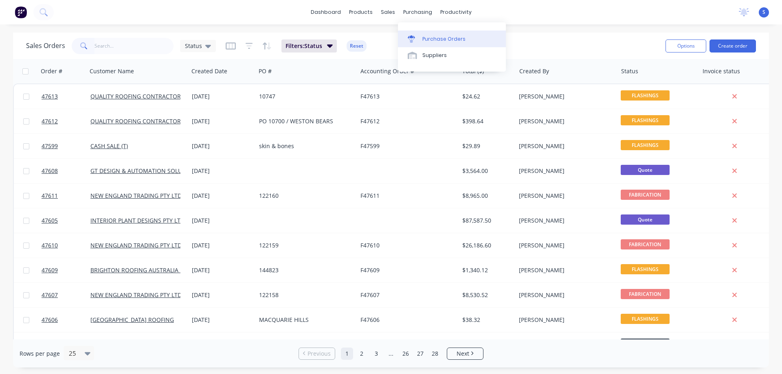
click at [433, 42] on div "Purchase Orders" at bounding box center [443, 38] width 43 height 7
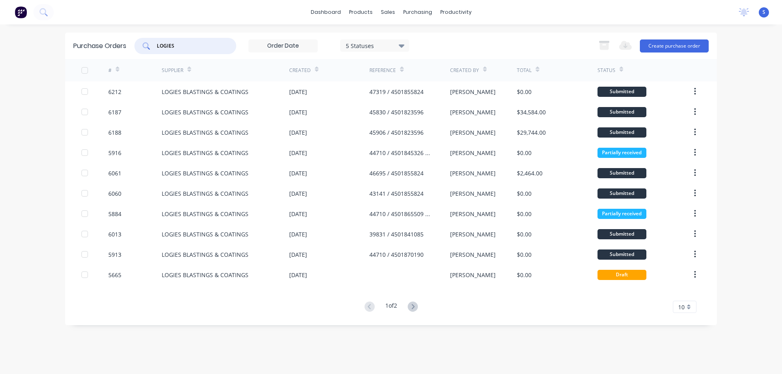
click at [200, 45] on input "LOGIES" at bounding box center [190, 46] width 68 height 8
click at [200, 44] on input "LOGIES" at bounding box center [190, 46] width 68 height 8
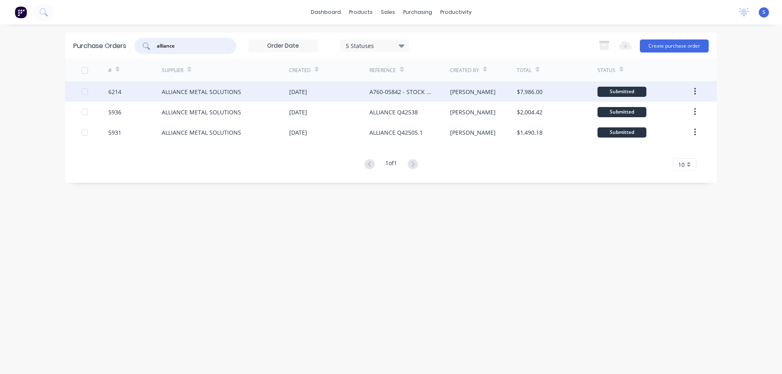
type input "alliance"
click at [188, 95] on div "ALLIANCE METAL SOLUTIONS" at bounding box center [201, 92] width 79 height 9
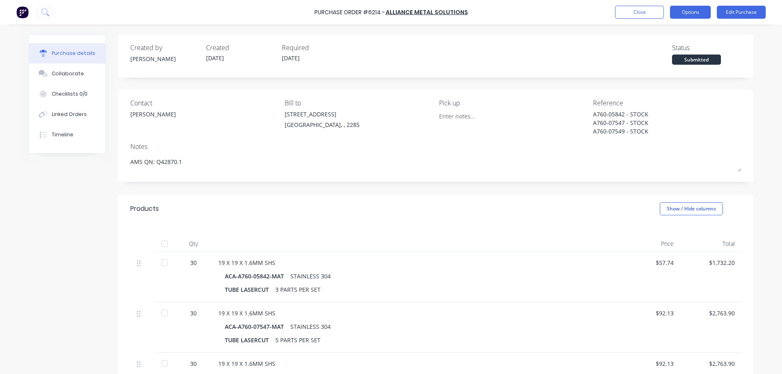
click at [685, 12] on button "Options" at bounding box center [690, 12] width 41 height 13
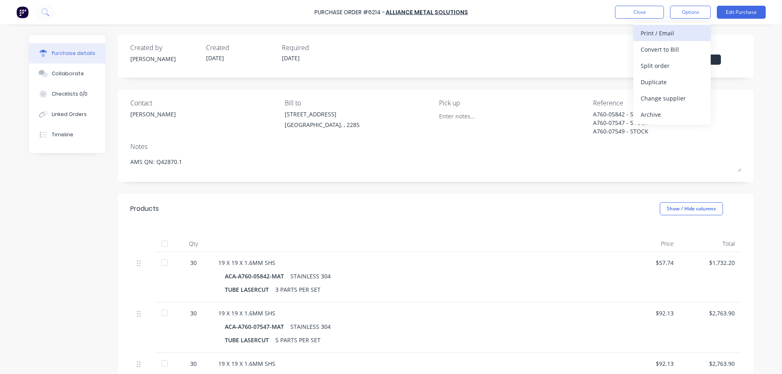
click at [667, 39] on div "Print / Email" at bounding box center [671, 33] width 63 height 12
click at [659, 55] on button "With pricing" at bounding box center [671, 49] width 77 height 16
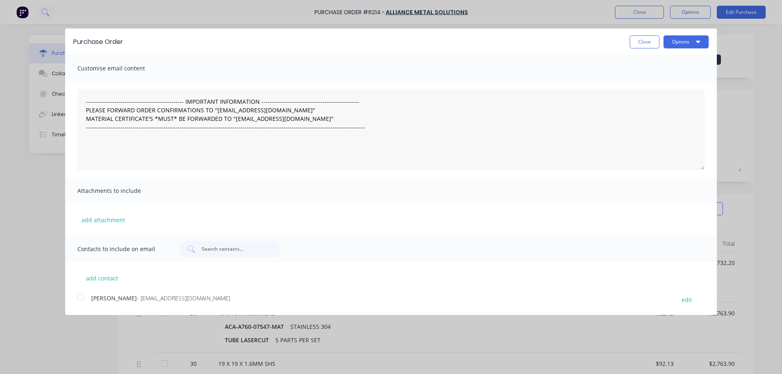
click at [689, 32] on div "Purchase Order Close Options" at bounding box center [390, 41] width 651 height 26
click at [690, 40] on button "Options" at bounding box center [685, 41] width 45 height 13
click at [679, 55] on button "Print" at bounding box center [669, 63] width 77 height 16
click at [645, 40] on button "Close" at bounding box center [644, 41] width 30 height 13
type textarea "x"
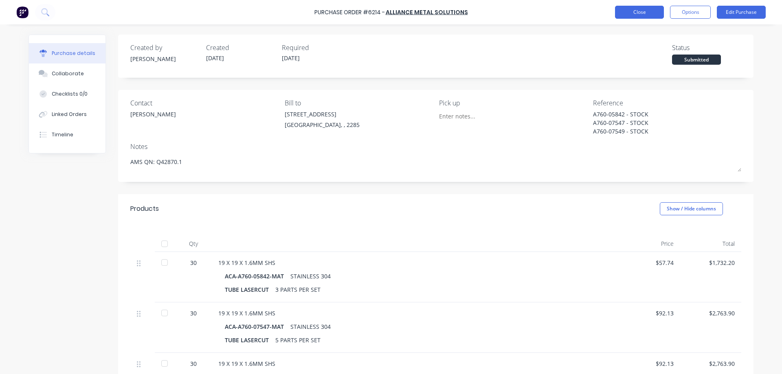
click at [647, 11] on button "Close" at bounding box center [639, 12] width 49 height 13
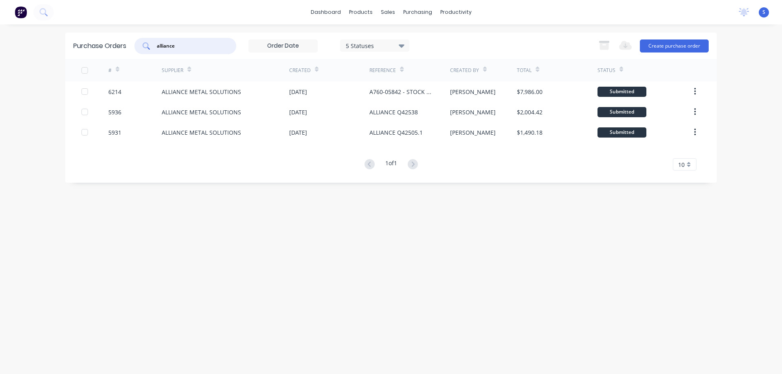
click at [198, 42] on input "alliance" at bounding box center [190, 46] width 68 height 8
click at [414, 38] on div "Sales Orders" at bounding box center [417, 38] width 33 height 7
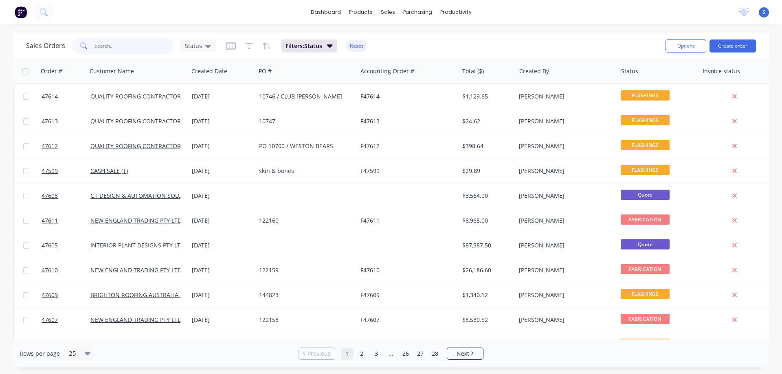
click at [123, 44] on input "text" at bounding box center [133, 46] width 79 height 16
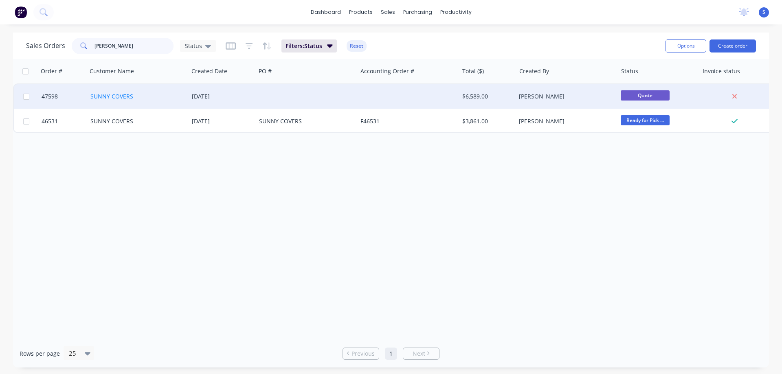
type input "[PERSON_NAME]"
click at [117, 96] on link "SUNNY COVERS" at bounding box center [111, 96] width 43 height 8
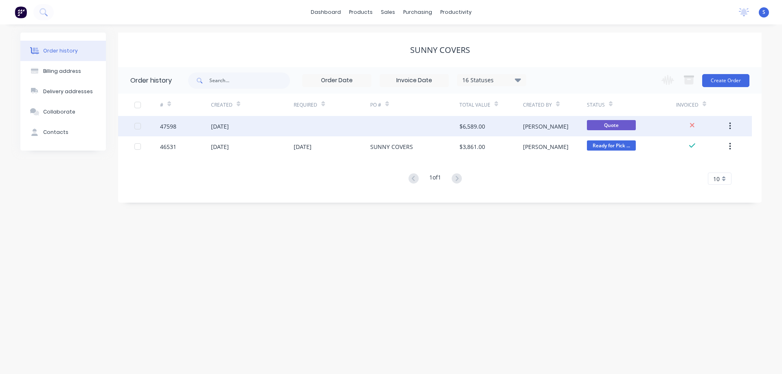
click at [549, 126] on div "[PERSON_NAME]" at bounding box center [555, 126] width 64 height 20
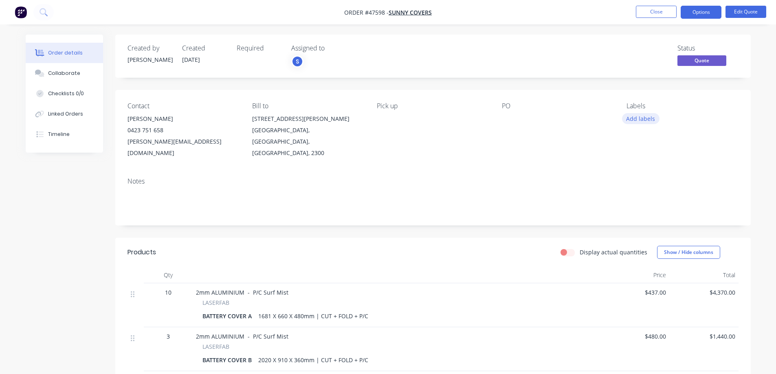
click at [636, 118] on button "Add labels" at bounding box center [640, 118] width 37 height 11
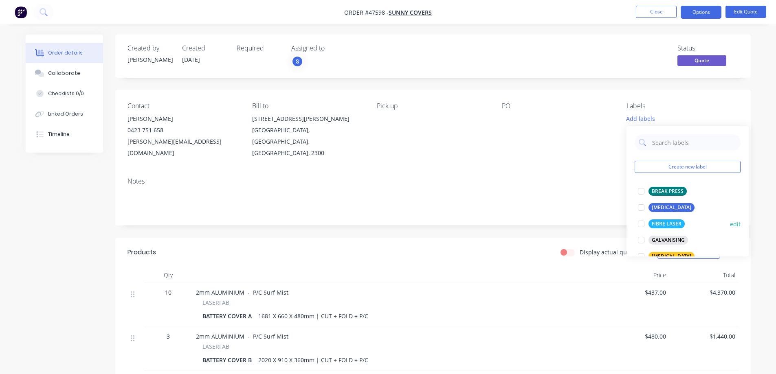
click at [641, 226] on div at bounding box center [641, 224] width 16 height 16
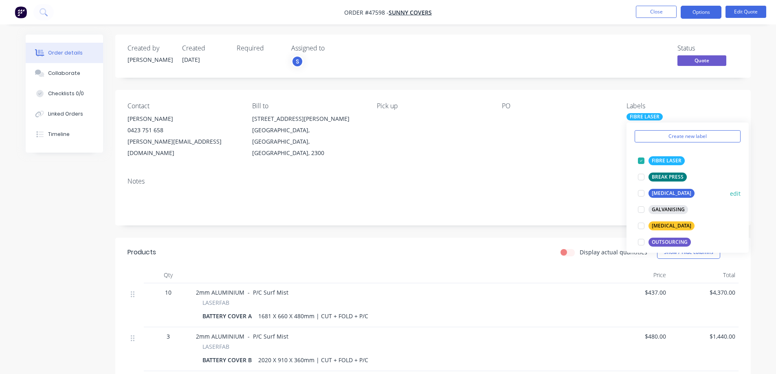
scroll to position [41, 0]
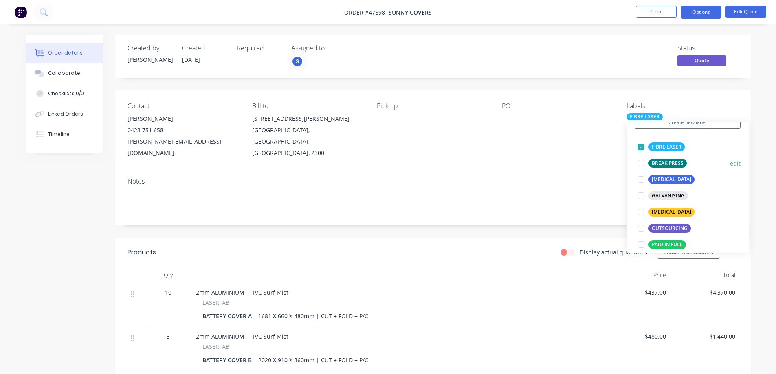
click at [640, 164] on div at bounding box center [641, 163] width 16 height 16
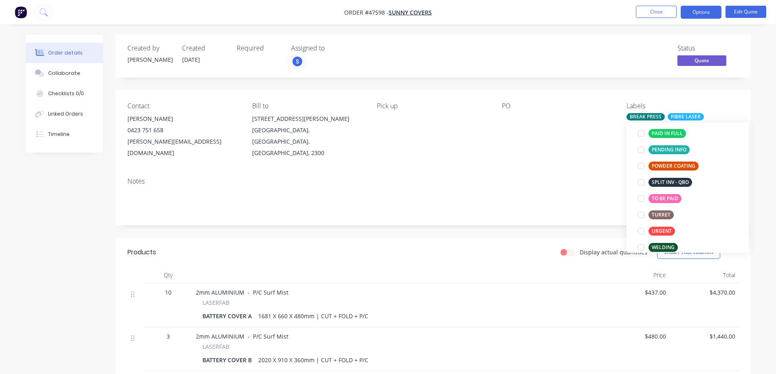
scroll to position [163, 0]
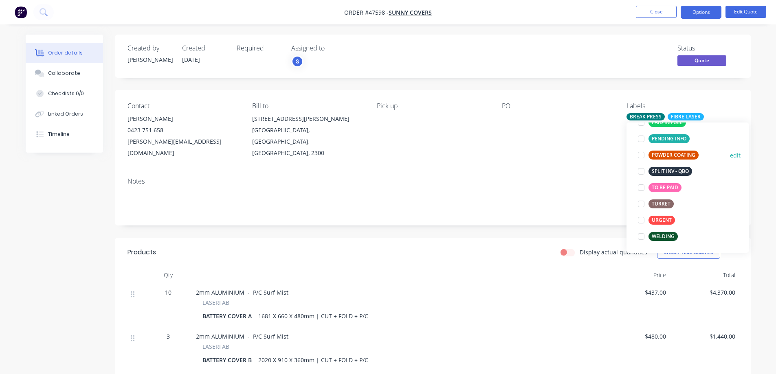
click at [640, 158] on div at bounding box center [641, 155] width 16 height 16
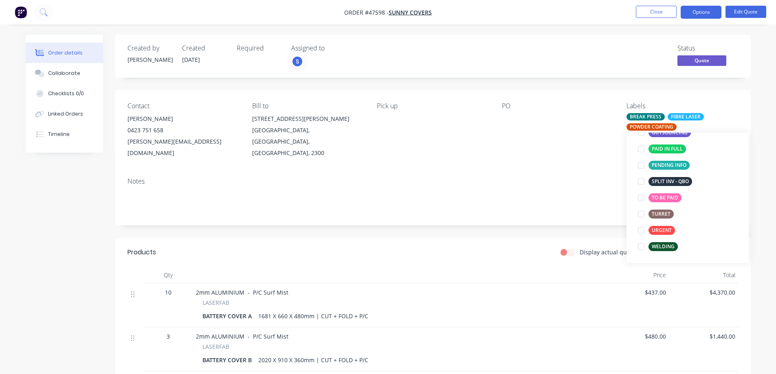
scroll to position [65, 0]
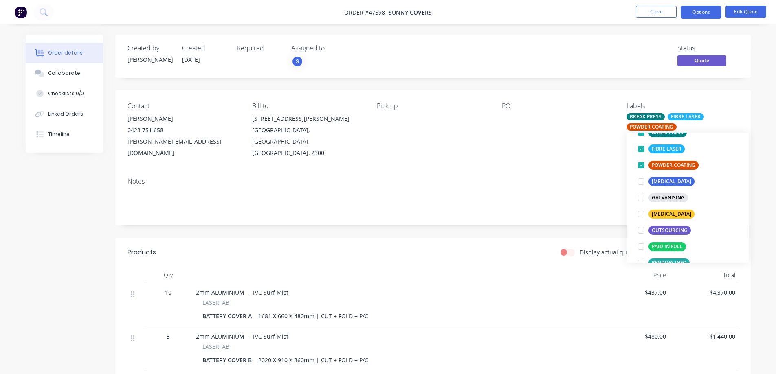
click at [456, 224] on div "Created by [PERSON_NAME] Created [DATE] Required Assigned to S Status Quote Con…" at bounding box center [432, 282] width 635 height 495
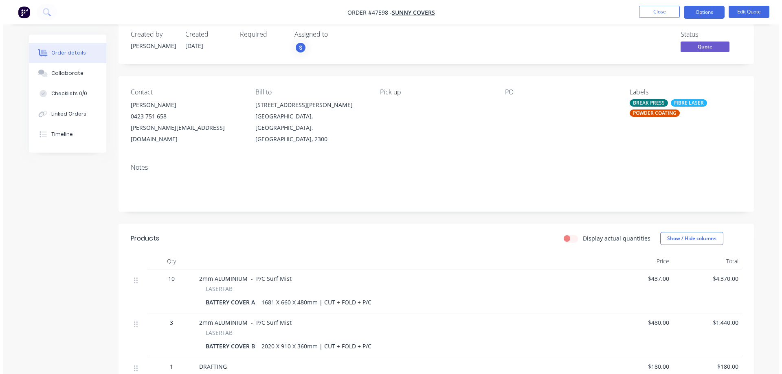
scroll to position [0, 0]
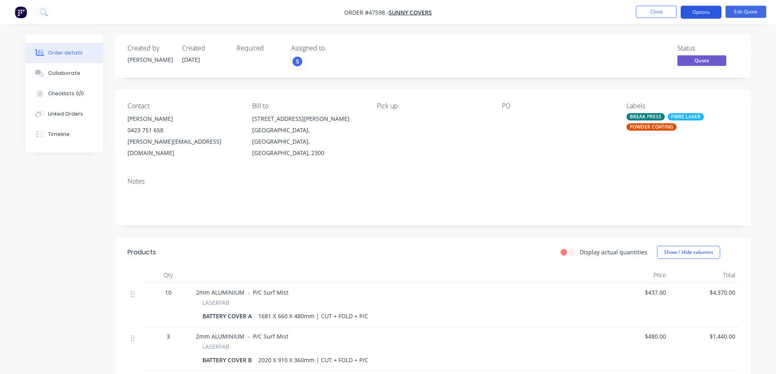
click at [688, 12] on button "Options" at bounding box center [700, 12] width 41 height 13
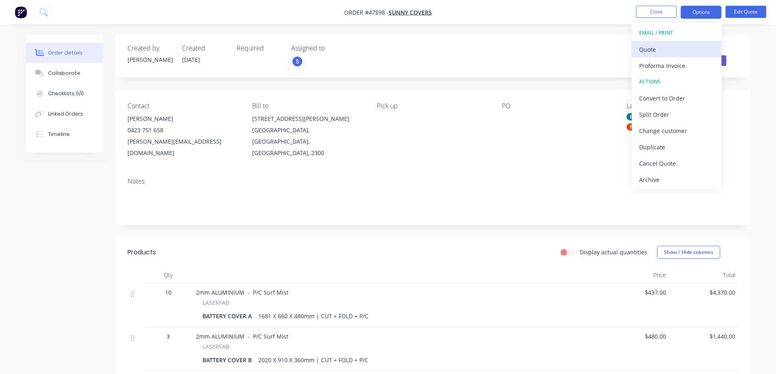
click at [658, 50] on div "Quote" at bounding box center [676, 50] width 75 height 12
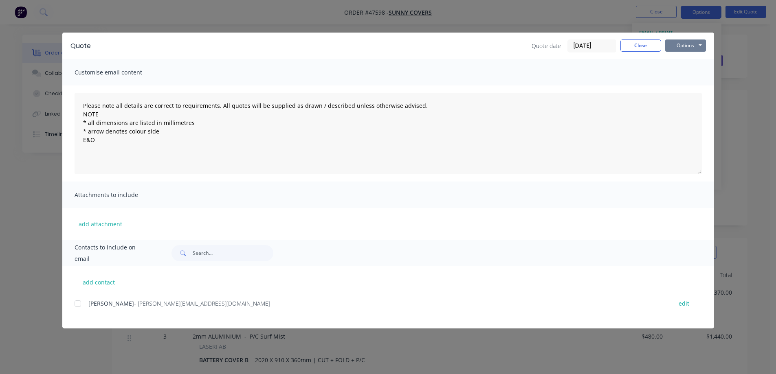
click at [689, 47] on button "Options" at bounding box center [685, 45] width 41 height 12
click at [691, 76] on button "Print" at bounding box center [691, 73] width 52 height 13
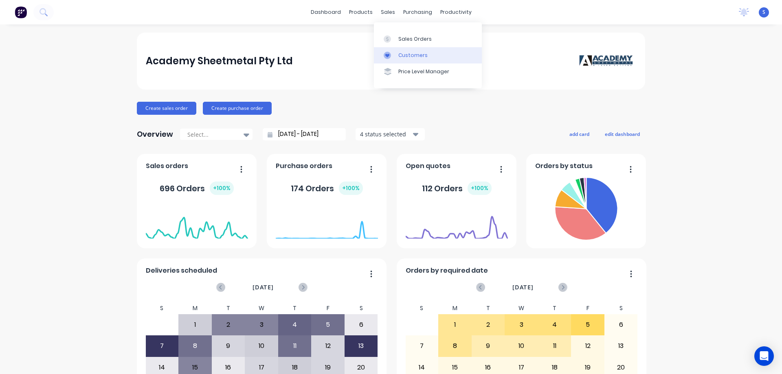
click at [405, 56] on div "Customers" at bounding box center [412, 55] width 29 height 7
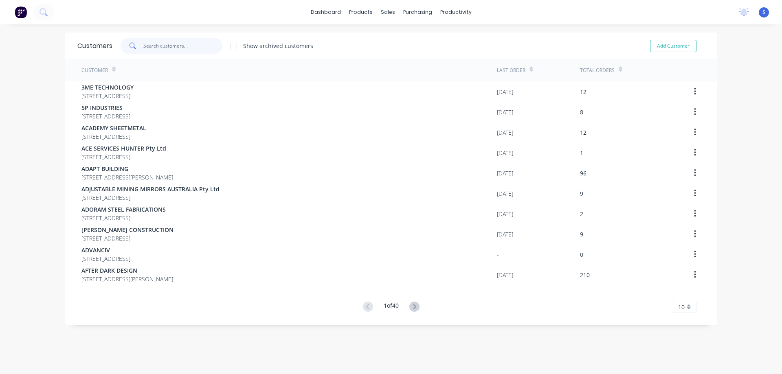
click at [190, 44] on input "text" at bounding box center [182, 46] width 79 height 16
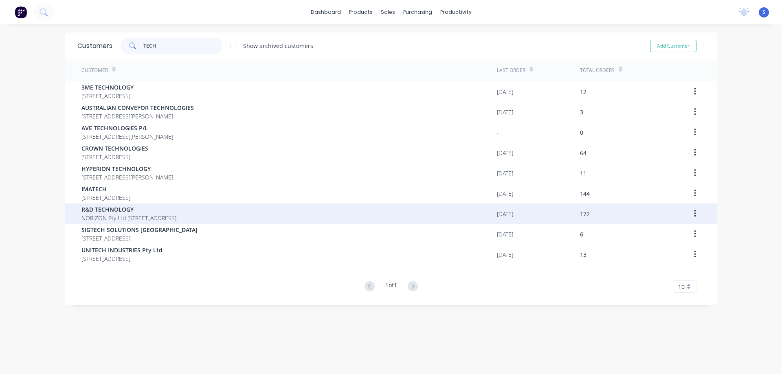
type input "TECH"
click at [146, 215] on span "NORIZON Pty Ltd PO BOX 1087 WARNERS BAY New South Wales Australia 2282" at bounding box center [128, 218] width 95 height 9
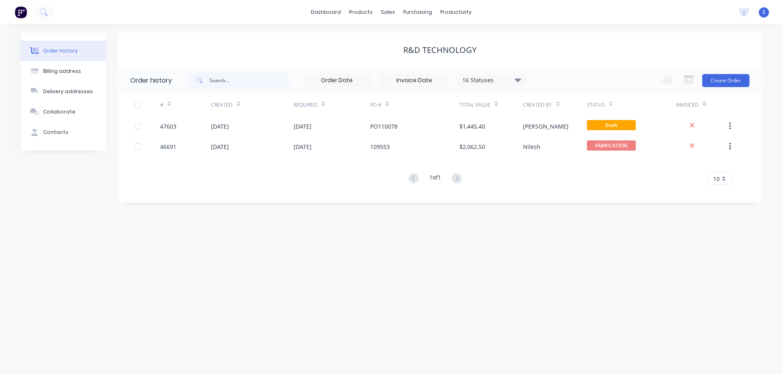
click at [509, 82] on div "16 Statuses" at bounding box center [491, 80] width 68 height 9
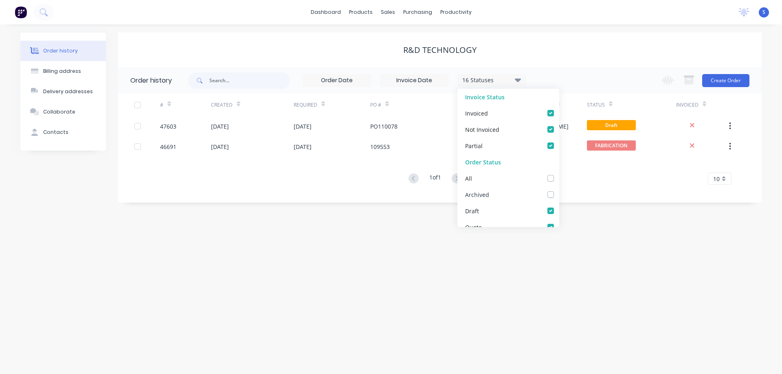
click at [546, 198] on div "Archived" at bounding box center [508, 194] width 102 height 16
click at [559, 190] on label at bounding box center [559, 190] width 0 height 0
click at [559, 197] on input "checkbox" at bounding box center [562, 194] width 7 height 8
checkbox input "true"
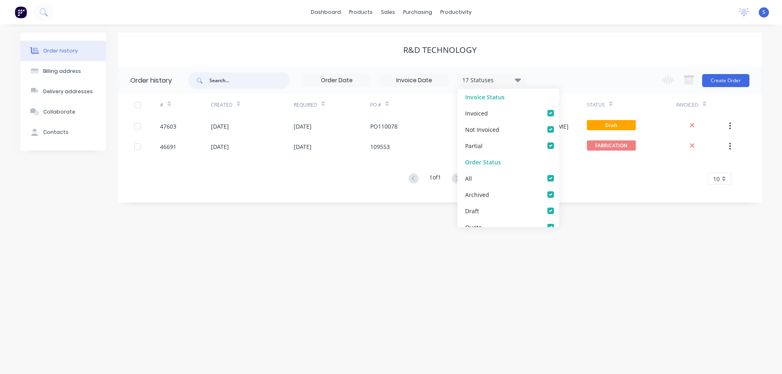
click at [213, 78] on input "text" at bounding box center [249, 80] width 81 height 16
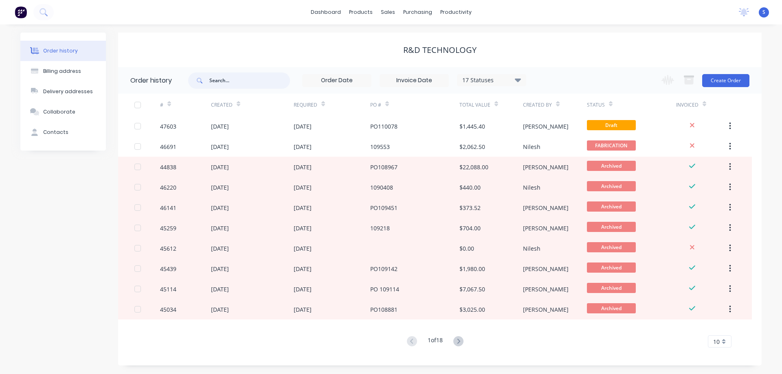
paste input "CAB-TERM-3RU"
type input "CAB-TERM-3RU"
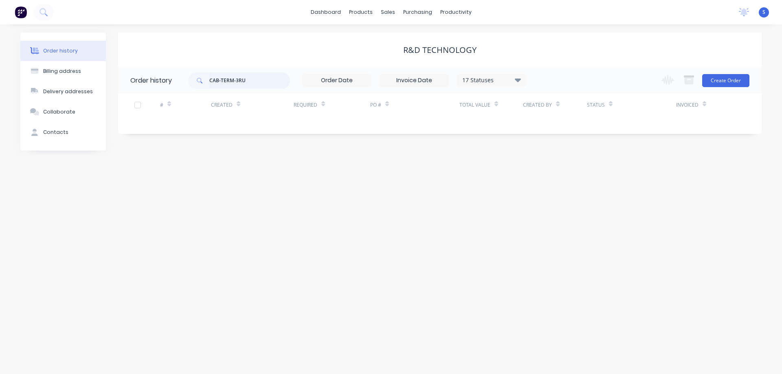
click at [258, 84] on input "CAB-TERM-3RU" at bounding box center [249, 80] width 81 height 16
drag, startPoint x: 220, startPoint y: 81, endPoint x: 147, endPoint y: 84, distance: 72.9
click at [163, 84] on header "Order history CAB-TERM 17 Statuses Invoice Status Invoiced Not Invoiced Partial…" at bounding box center [439, 80] width 643 height 26
type input "TERM"
drag, startPoint x: 250, startPoint y: 81, endPoint x: 151, endPoint y: 86, distance: 99.0
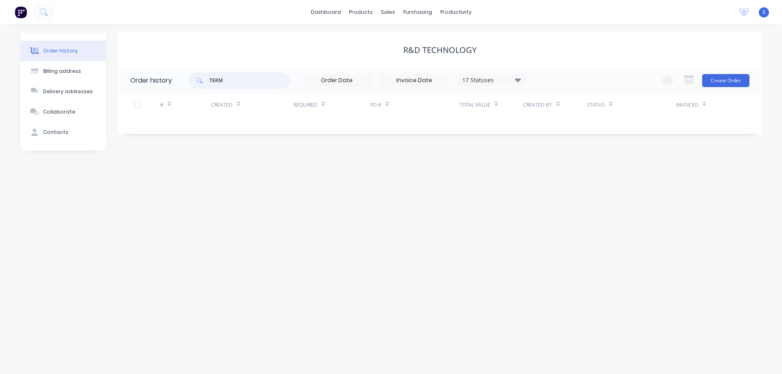
click at [153, 86] on header "Order history TERM 17 Statuses Invoice Status Invoiced Not Invoiced Partial Ord…" at bounding box center [439, 80] width 643 height 26
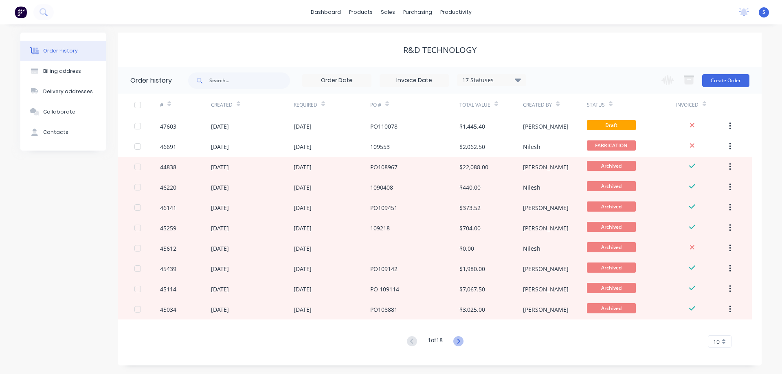
click at [462, 342] on icon at bounding box center [458, 341] width 10 height 10
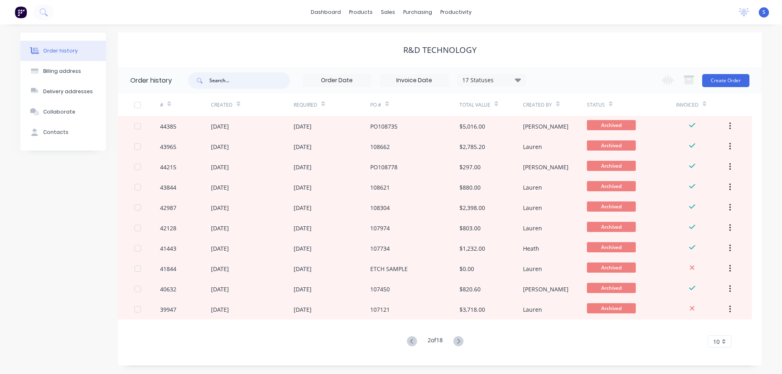
click at [251, 79] on input "text" at bounding box center [249, 80] width 81 height 16
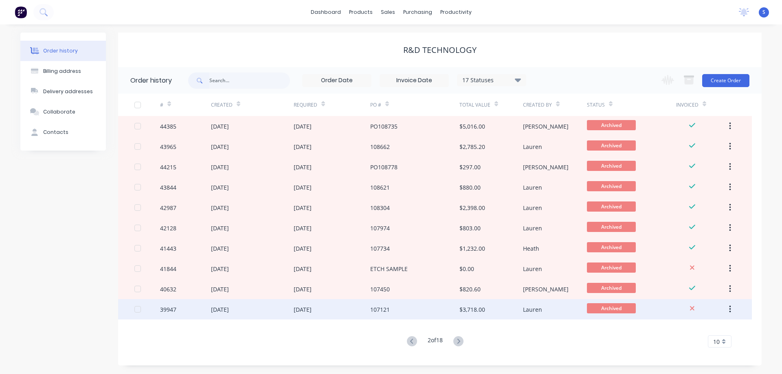
click at [333, 309] on div "29 Nov 2024" at bounding box center [332, 309] width 77 height 20
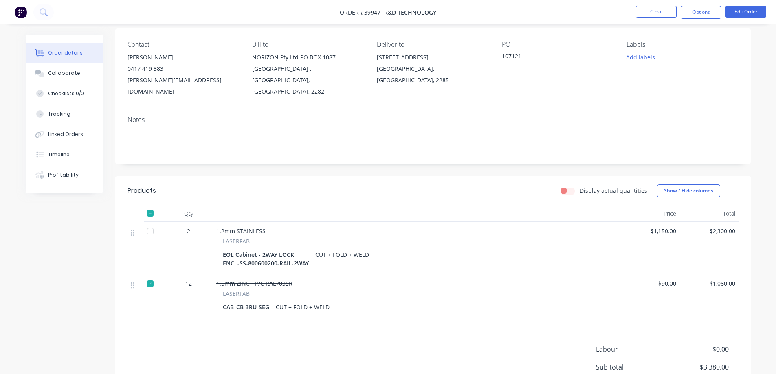
scroll to position [81, 0]
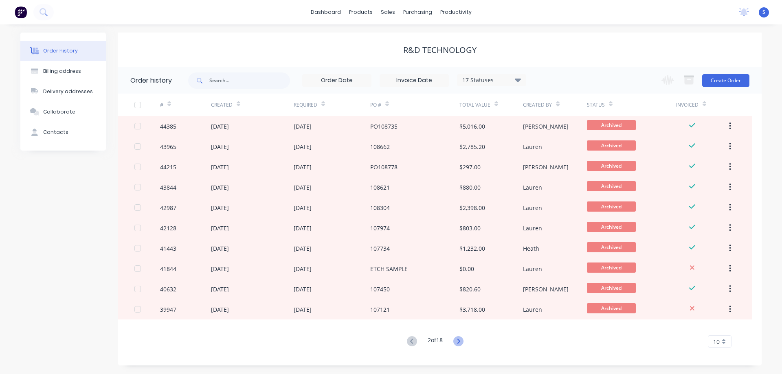
click at [462, 342] on icon at bounding box center [458, 341] width 10 height 10
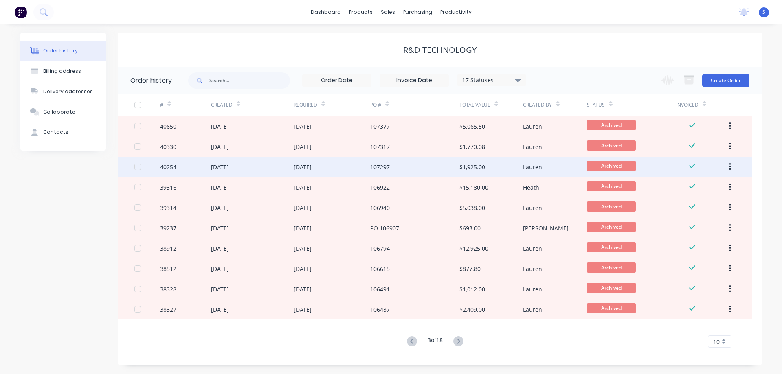
click at [229, 163] on div "15 Nov 2024" at bounding box center [220, 167] width 18 height 9
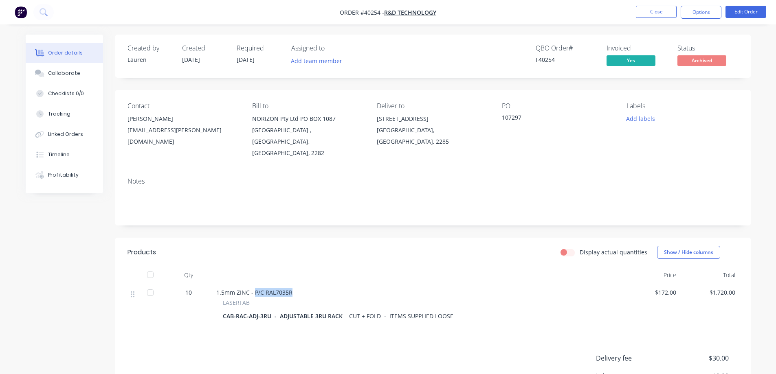
drag, startPoint x: 294, startPoint y: 282, endPoint x: 254, endPoint y: 284, distance: 39.1
click at [254, 288] on div "1.5mm ZINC - P/C RAL7035R" at bounding box center [416, 292] width 401 height 9
copy span "P/C RAL7035R"
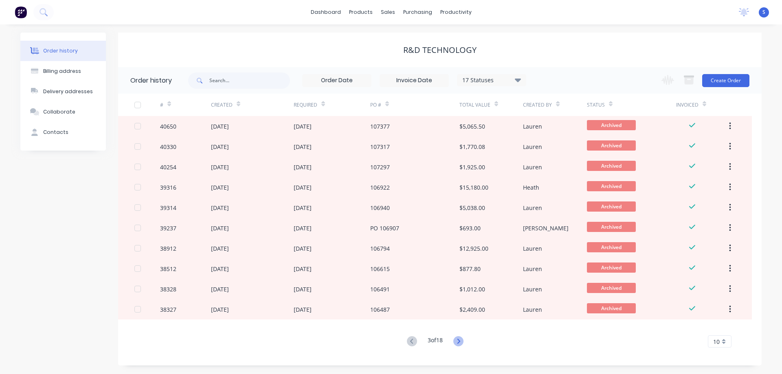
click at [463, 338] on icon at bounding box center [458, 341] width 10 height 10
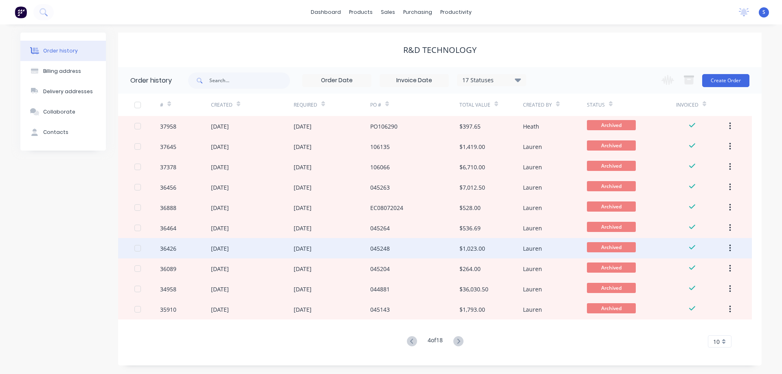
click at [282, 250] on div "19 Jun 2024" at bounding box center [252, 248] width 83 height 20
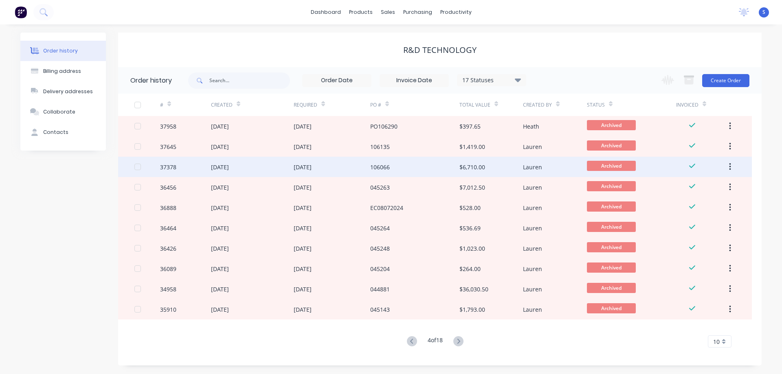
click at [267, 157] on div "26 Jul 2024" at bounding box center [252, 167] width 83 height 20
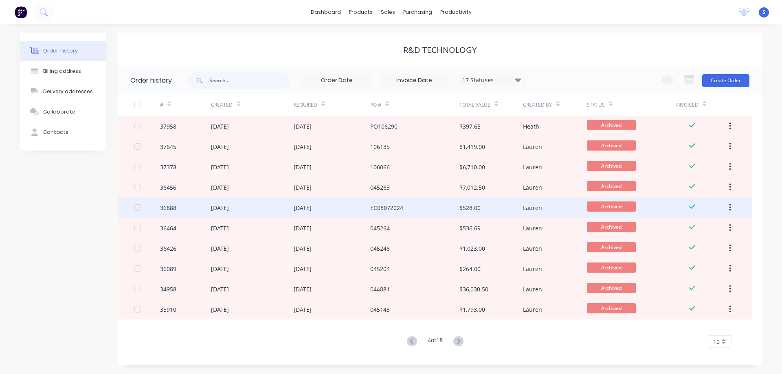
click at [362, 203] on div "12 Jul 2024" at bounding box center [332, 207] width 77 height 20
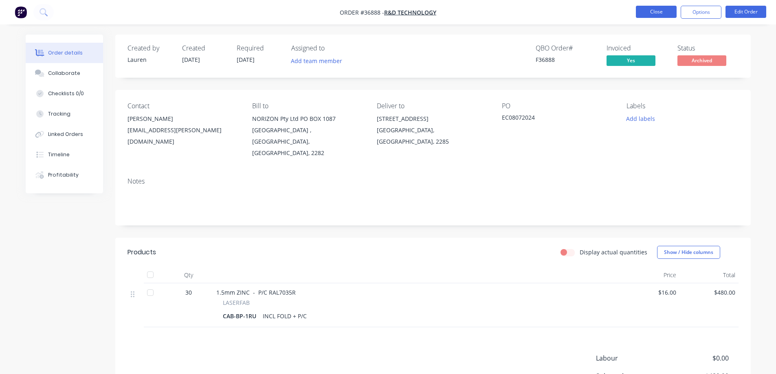
click at [659, 11] on button "Close" at bounding box center [656, 12] width 41 height 12
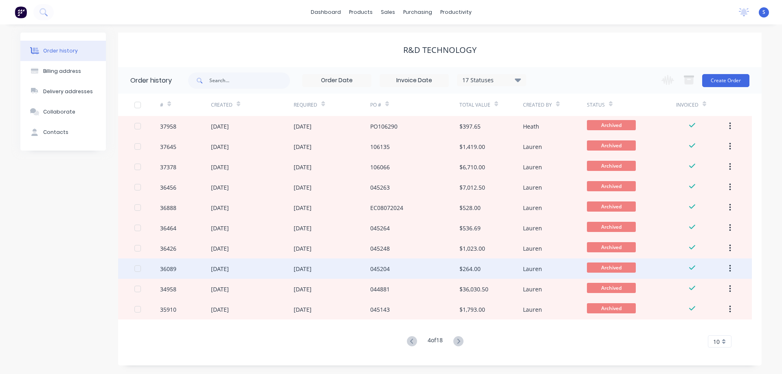
click at [229, 272] on div "06 Jun 2024" at bounding box center [220, 269] width 18 height 9
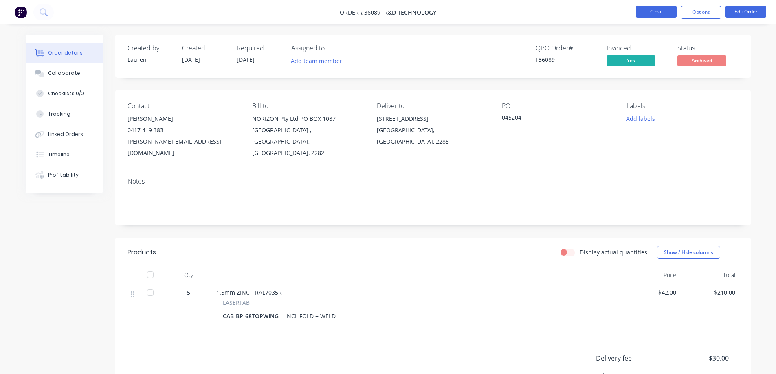
click at [662, 11] on button "Close" at bounding box center [656, 12] width 41 height 12
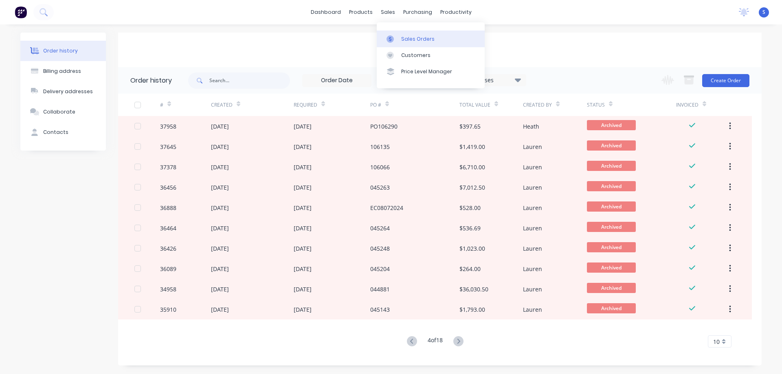
click at [426, 38] on div "Sales Orders" at bounding box center [417, 38] width 33 height 7
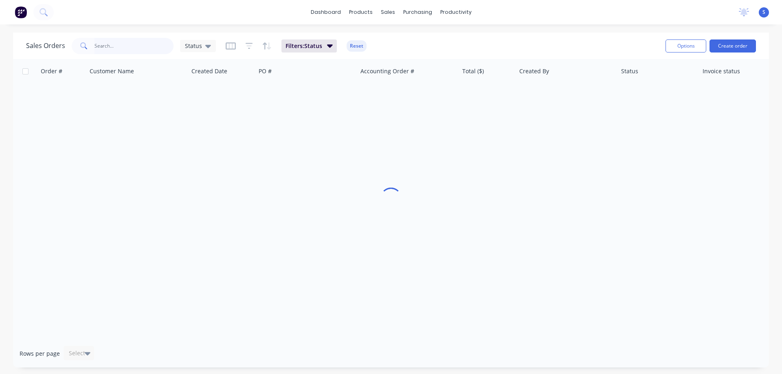
click at [124, 46] on input "text" at bounding box center [133, 46] width 79 height 16
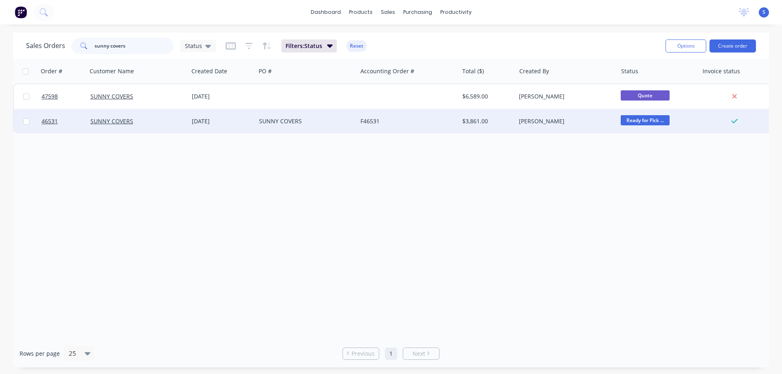
type input "sunny covers"
click at [219, 118] on div "[DATE]" at bounding box center [222, 121] width 61 height 8
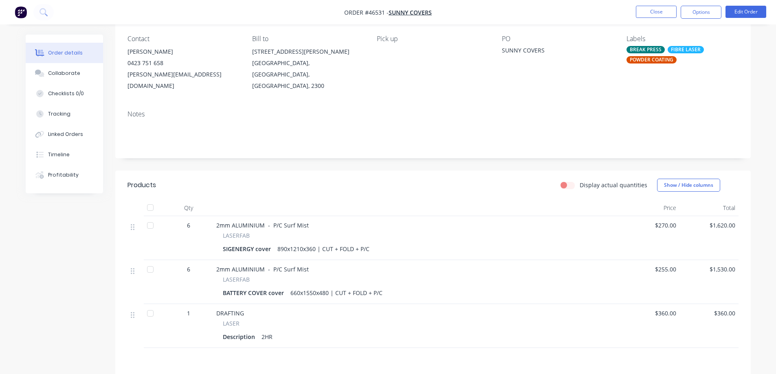
scroll to position [81, 0]
